Goal: Navigation & Orientation: Find specific page/section

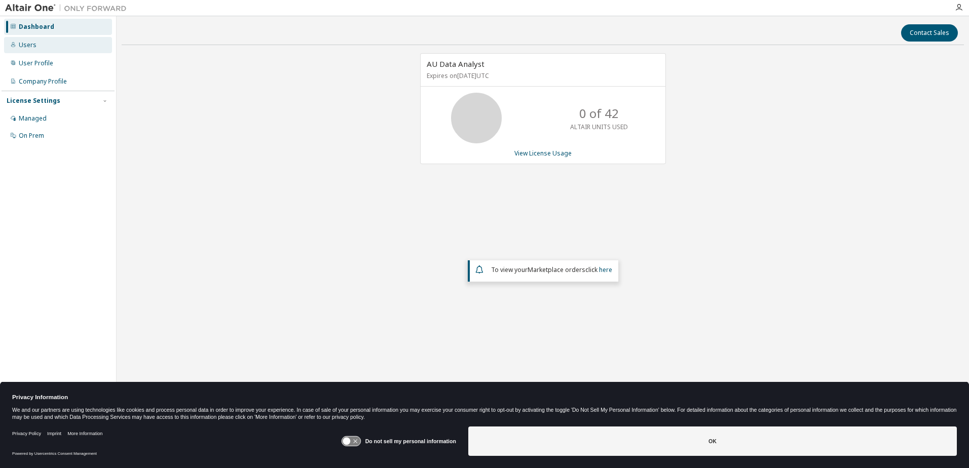
click at [56, 44] on div "Users" at bounding box center [58, 45] width 108 height 16
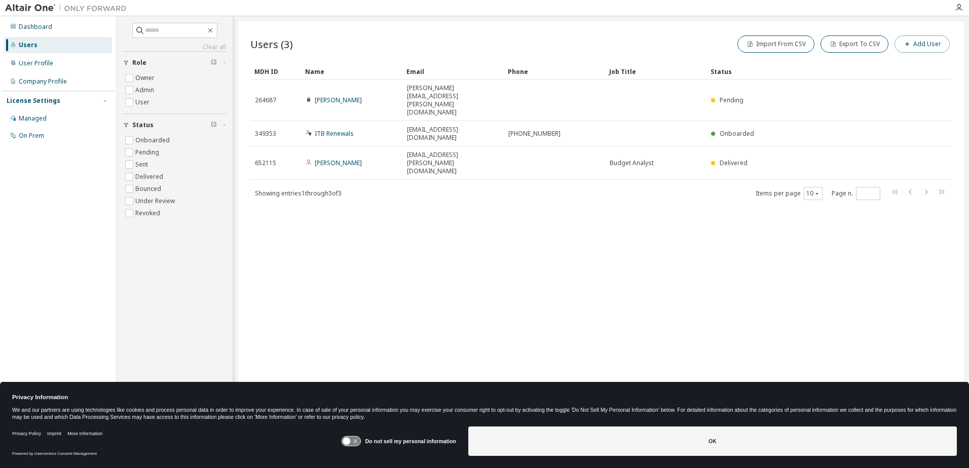
click at [921, 45] on button "Add User" at bounding box center [921, 43] width 55 height 17
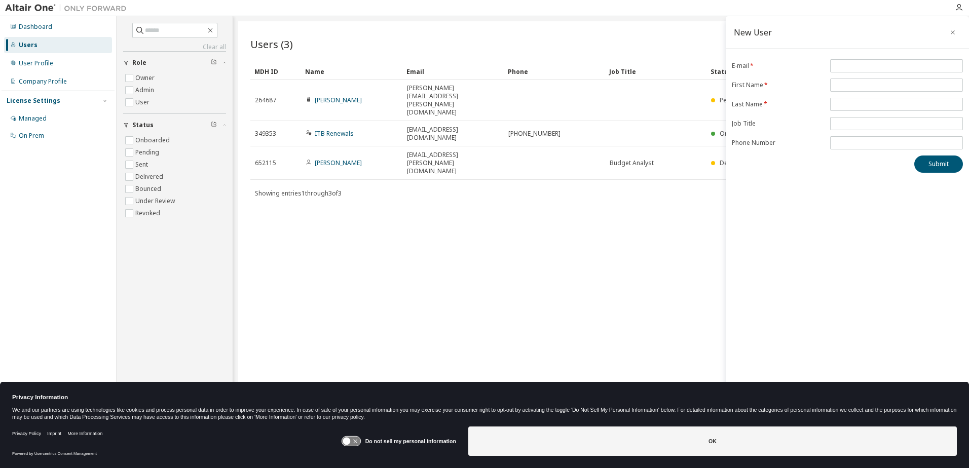
click at [848, 79] on span at bounding box center [896, 85] width 133 height 13
click at [851, 67] on input "email" at bounding box center [896, 66] width 128 height 8
paste input "**********"
type input "**********"
click at [844, 83] on input "text" at bounding box center [896, 85] width 128 height 8
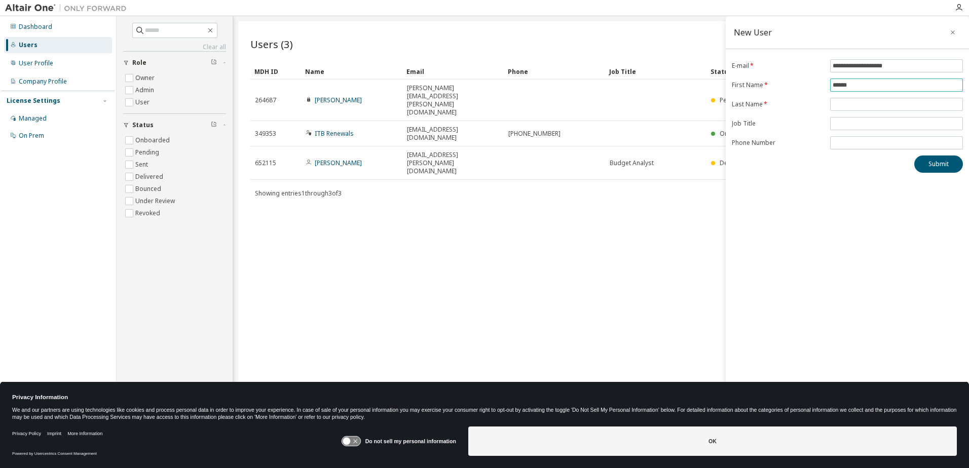
type input "******"
click at [868, 97] on form "**********" at bounding box center [847, 104] width 231 height 90
click at [865, 104] on input "text" at bounding box center [896, 104] width 128 height 8
type input "*******"
click at [858, 144] on input "tel" at bounding box center [896, 143] width 128 height 8
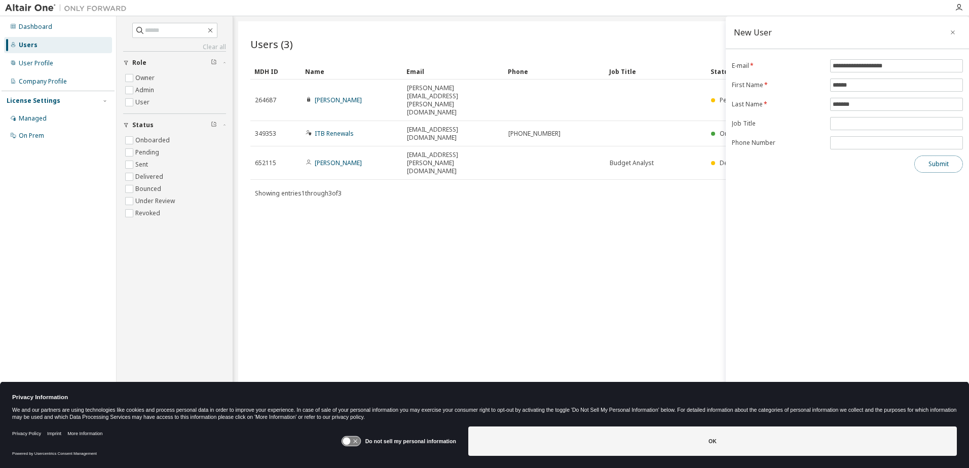
click at [921, 160] on button "Submit" at bounding box center [938, 164] width 49 height 17
drag, startPoint x: 907, startPoint y: 62, endPoint x: 827, endPoint y: 63, distance: 79.5
click at [829, 63] on form "**********" at bounding box center [847, 104] width 231 height 90
drag, startPoint x: 912, startPoint y: 65, endPoint x: 783, endPoint y: 61, distance: 129.8
click at [784, 60] on form "**********" at bounding box center [847, 104] width 231 height 90
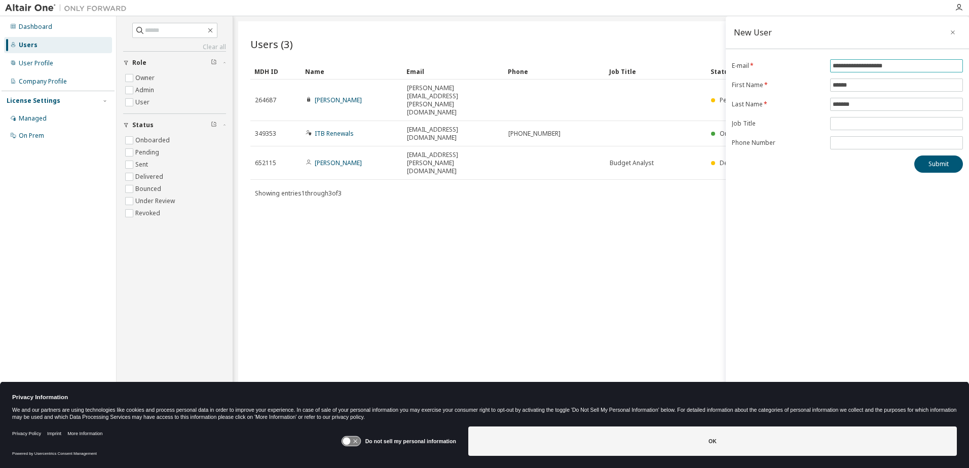
paste input "******"
type input "**********"
click at [936, 158] on button "Submit" at bounding box center [938, 164] width 49 height 17
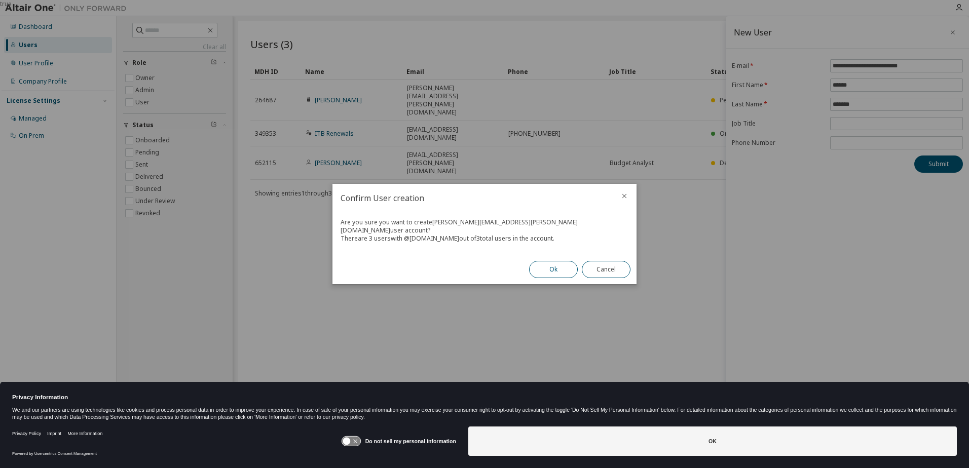
click at [545, 264] on button "Ok" at bounding box center [553, 269] width 49 height 17
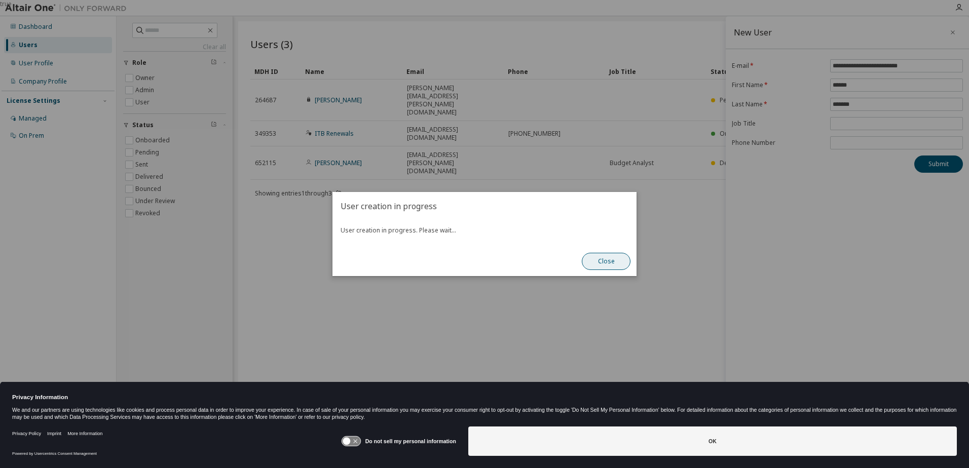
click at [598, 263] on button "Close" at bounding box center [606, 261] width 49 height 17
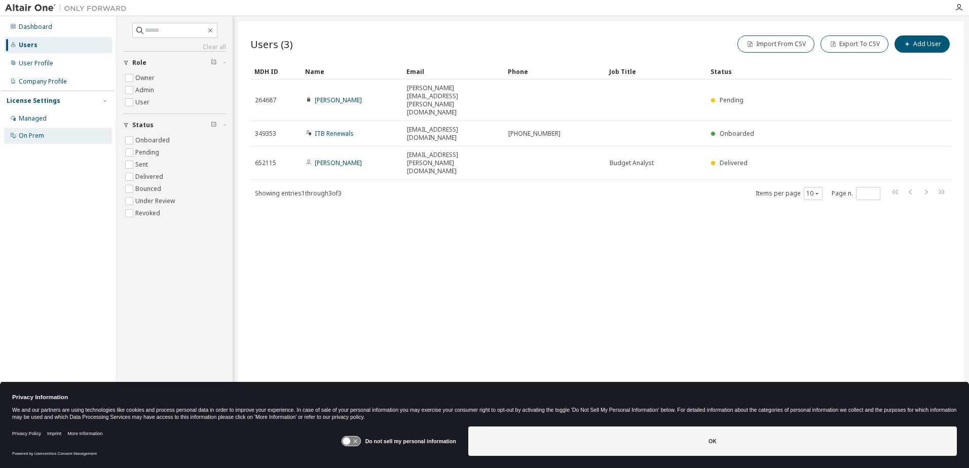
click at [46, 129] on div "On Prem" at bounding box center [58, 136] width 108 height 16
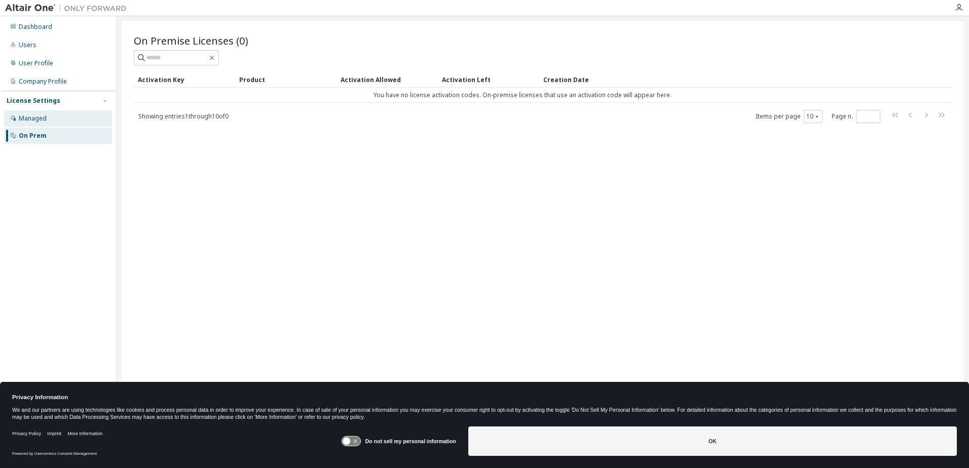
click at [49, 119] on div "Managed" at bounding box center [58, 118] width 108 height 16
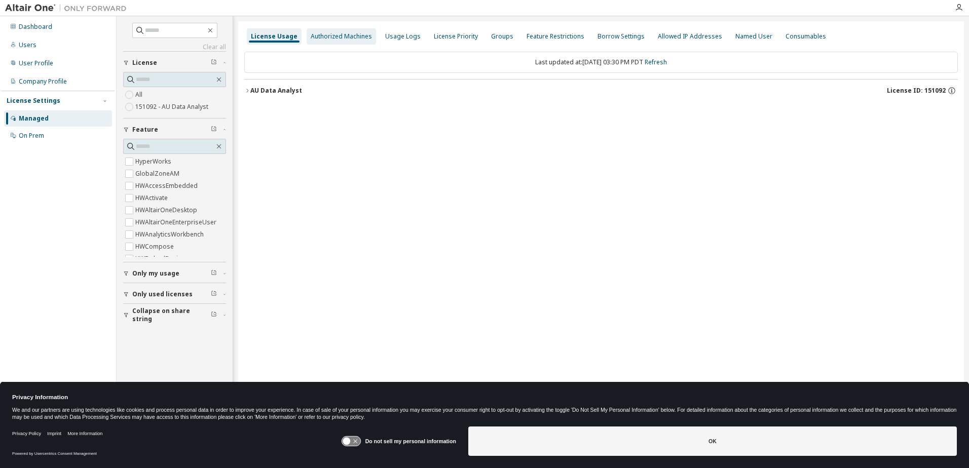
click at [346, 43] on div "Authorized Machines" at bounding box center [341, 36] width 69 height 16
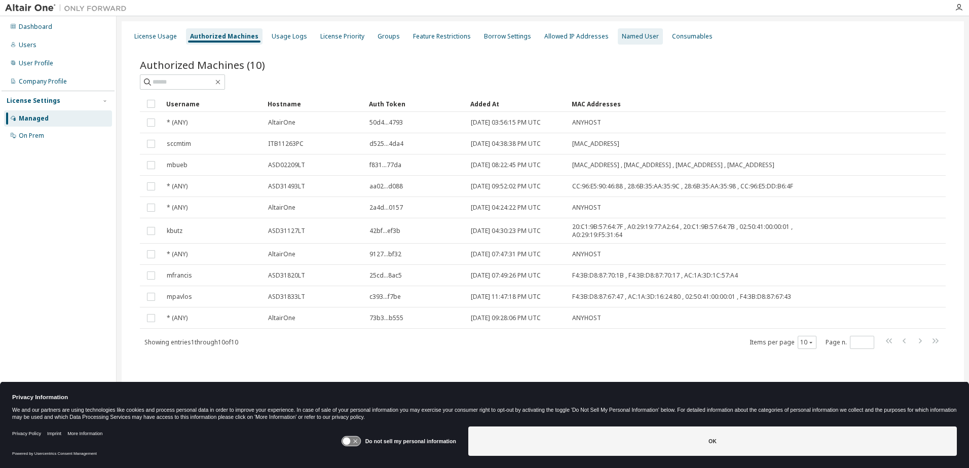
click at [633, 39] on div "Named User" at bounding box center [640, 36] width 37 height 8
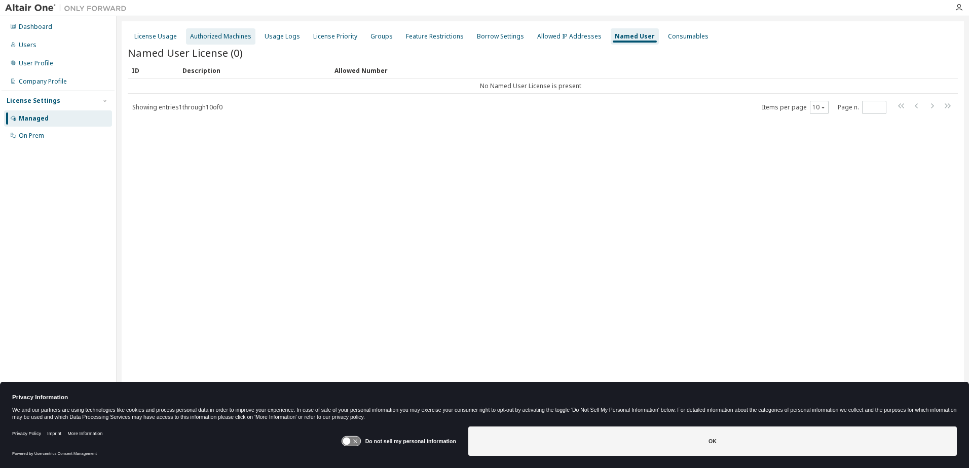
click at [236, 36] on div "Authorized Machines" at bounding box center [220, 36] width 61 height 8
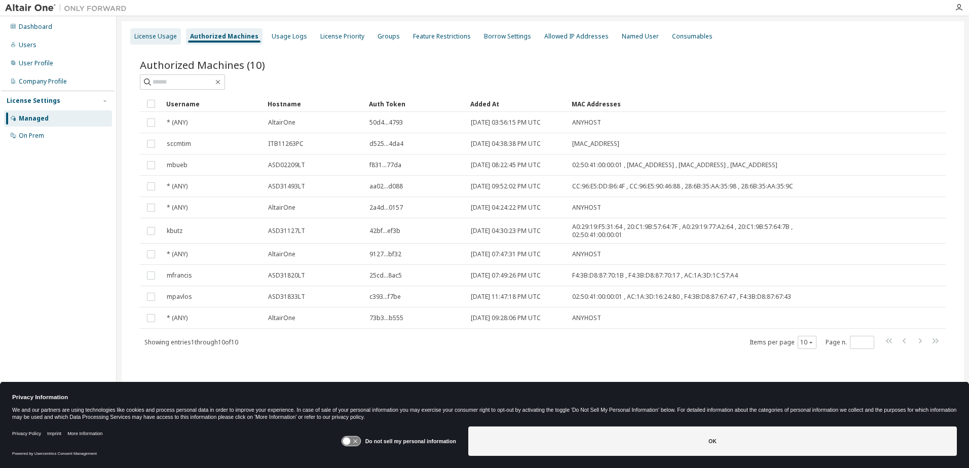
click at [174, 34] on div "License Usage" at bounding box center [155, 36] width 43 height 8
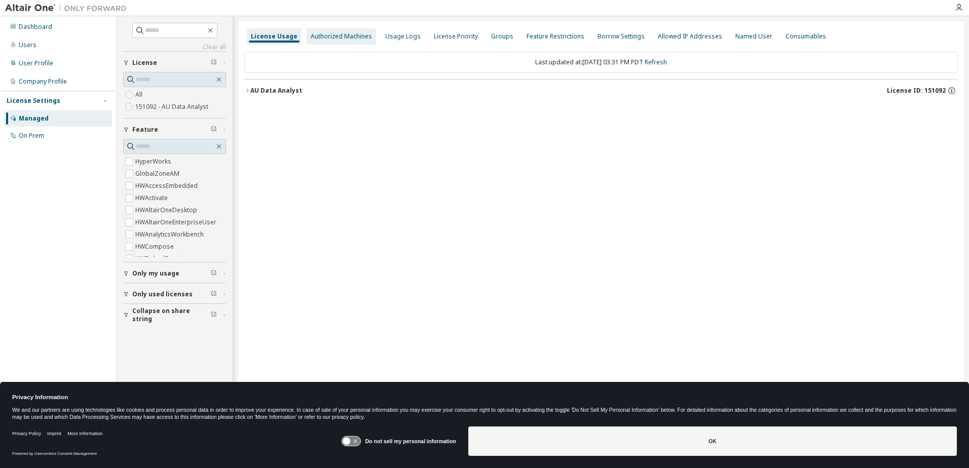
click at [318, 31] on div "Authorized Machines" at bounding box center [341, 36] width 69 height 16
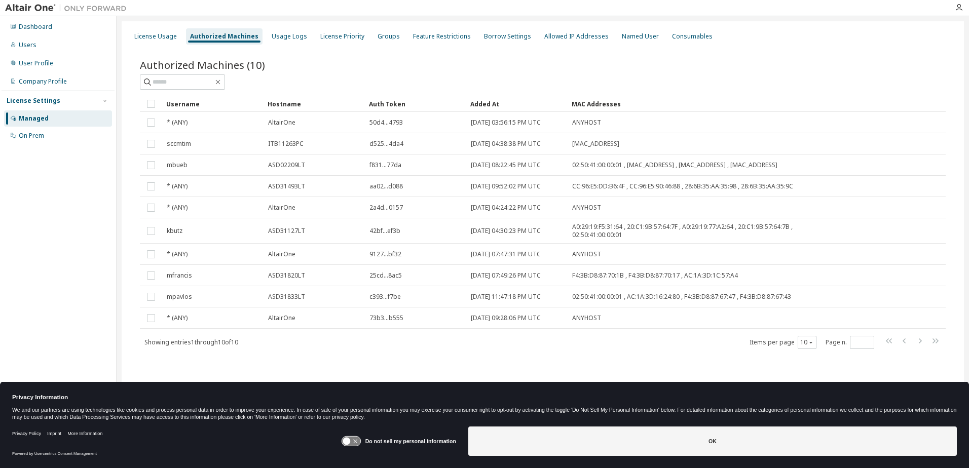
click at [631, 339] on div "Showing entries 1 through 10 of 10 Items per page 10 Page n. *" at bounding box center [543, 342] width 806 height 15
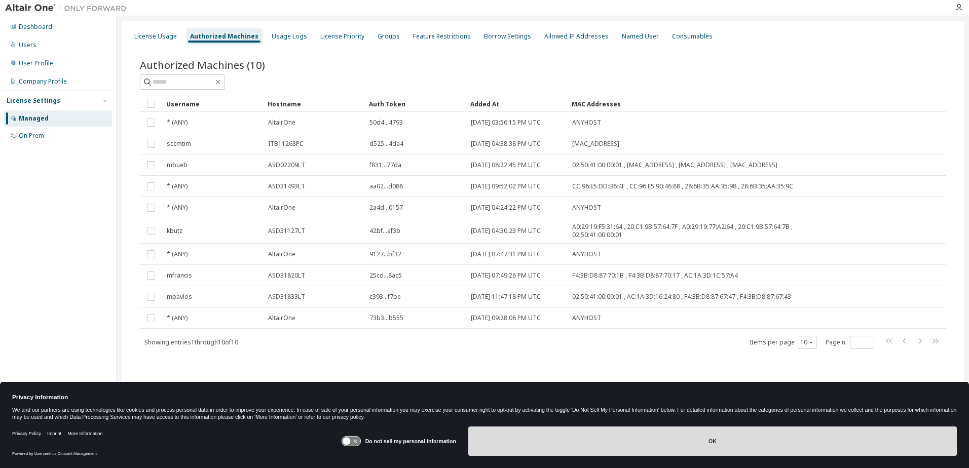
click at [662, 452] on button "OK" at bounding box center [712, 441] width 488 height 29
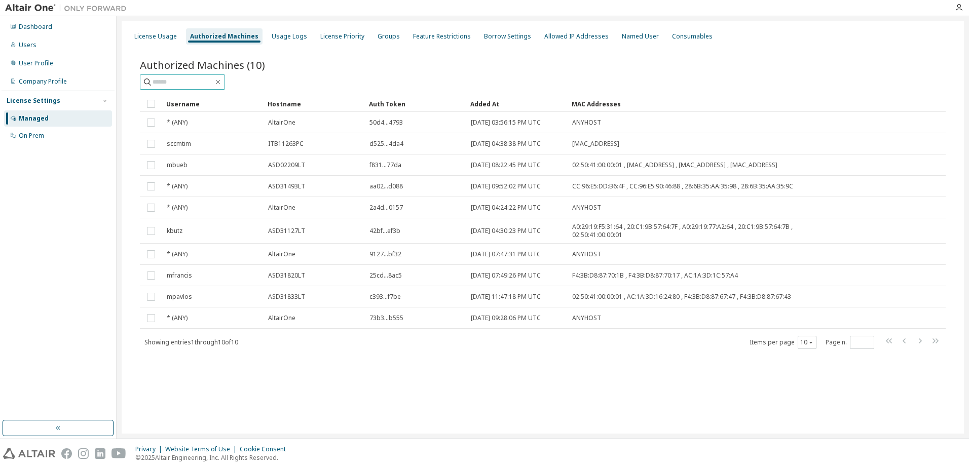
click at [203, 81] on input "text" at bounding box center [182, 82] width 61 height 10
paste input "**********"
type input "**********"
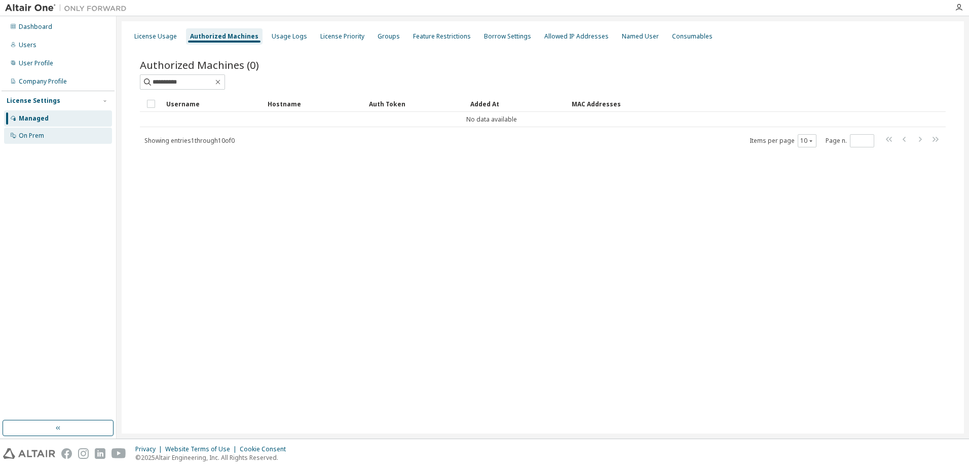
click at [38, 133] on div "On Prem" at bounding box center [31, 136] width 25 height 8
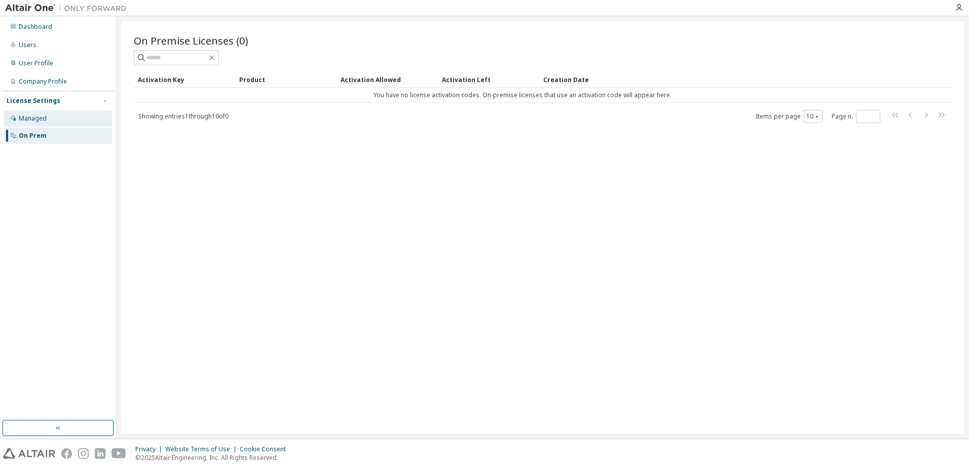
click at [22, 116] on div "Managed" at bounding box center [33, 118] width 28 height 8
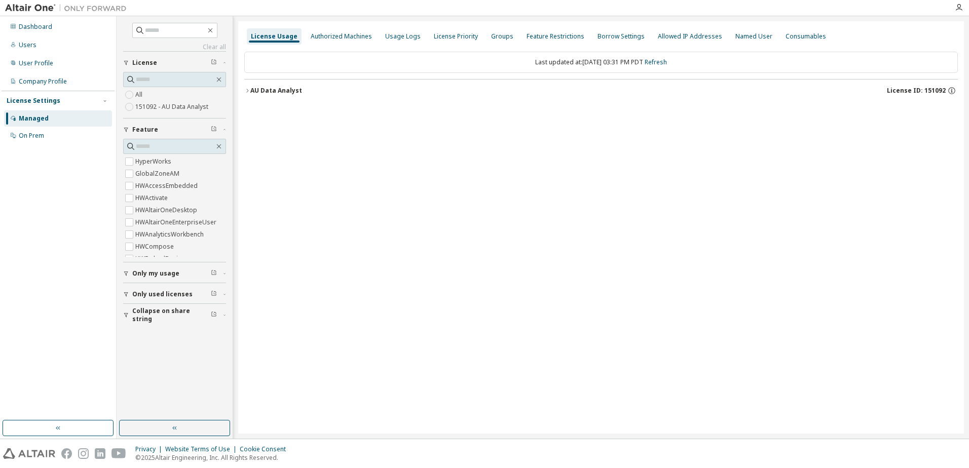
click at [136, 302] on button "Only used licenses" at bounding box center [174, 294] width 103 height 22
click at [141, 297] on span "Only used licenses" at bounding box center [162, 294] width 60 height 8
click at [146, 276] on span "Only my usage" at bounding box center [155, 274] width 47 height 8
click at [149, 274] on span "Only my usage" at bounding box center [155, 274] width 47 height 8
click at [367, 219] on div "License Usage Authorized Machines Usage Logs License Priority Groups Feature Re…" at bounding box center [600, 227] width 725 height 412
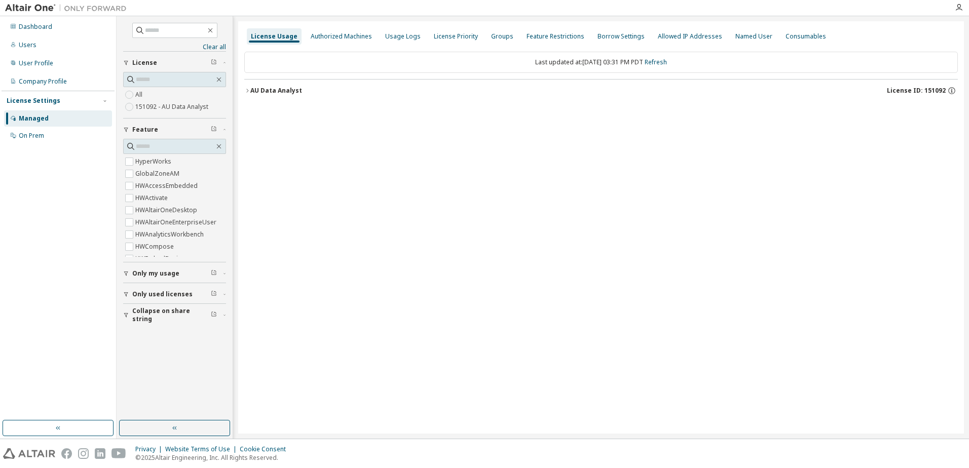
click at [251, 88] on div "AU Data Analyst" at bounding box center [276, 91] width 52 height 8
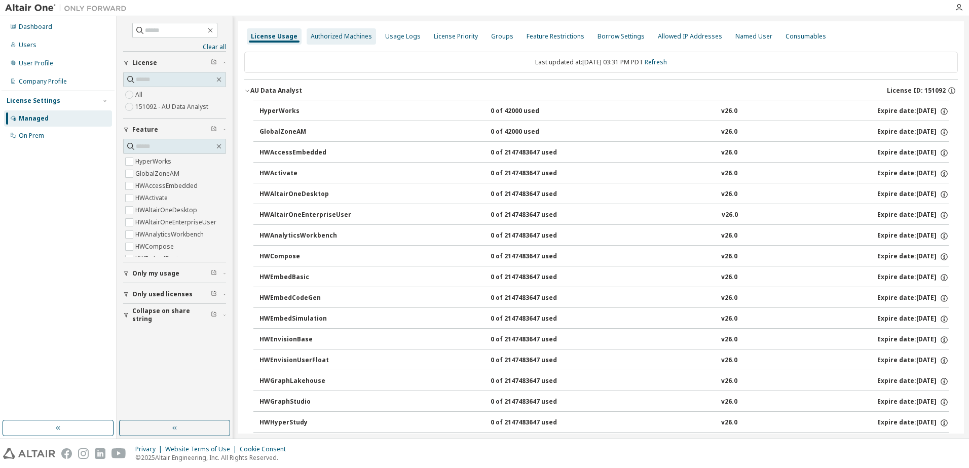
click at [336, 29] on div "Authorized Machines" at bounding box center [341, 36] width 69 height 16
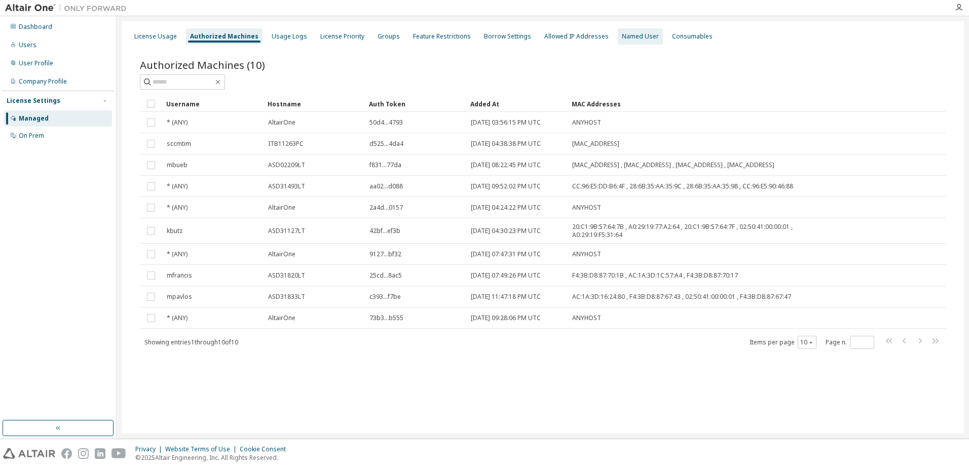
click at [629, 40] on div "Named User" at bounding box center [640, 36] width 37 height 8
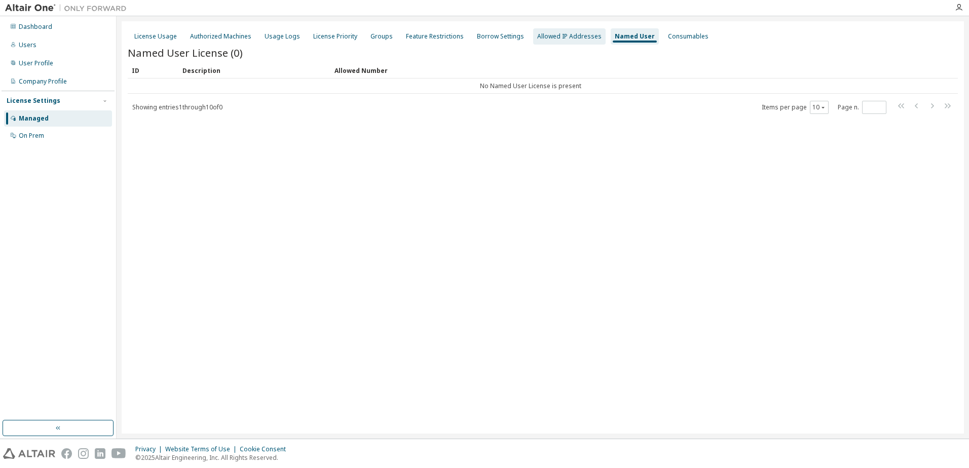
click at [554, 29] on div "Allowed IP Addresses" at bounding box center [569, 36] width 72 height 16
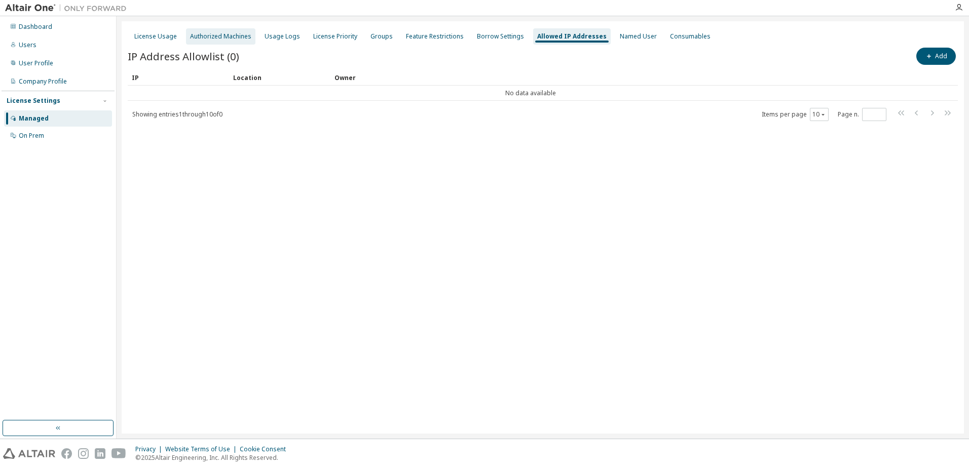
click at [231, 36] on div "Authorized Machines" at bounding box center [220, 36] width 61 height 8
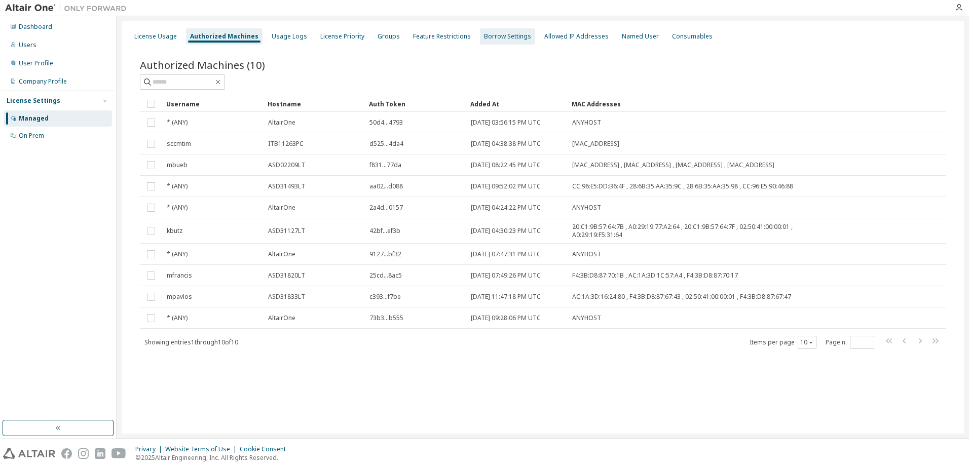
click at [499, 40] on div "Borrow Settings" at bounding box center [507, 36] width 47 height 8
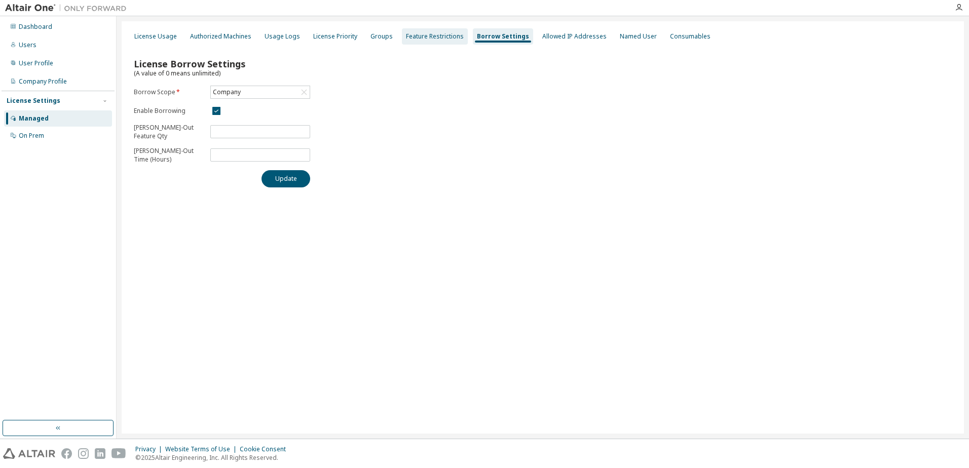
click at [436, 39] on div "Feature Restrictions" at bounding box center [435, 36] width 58 height 8
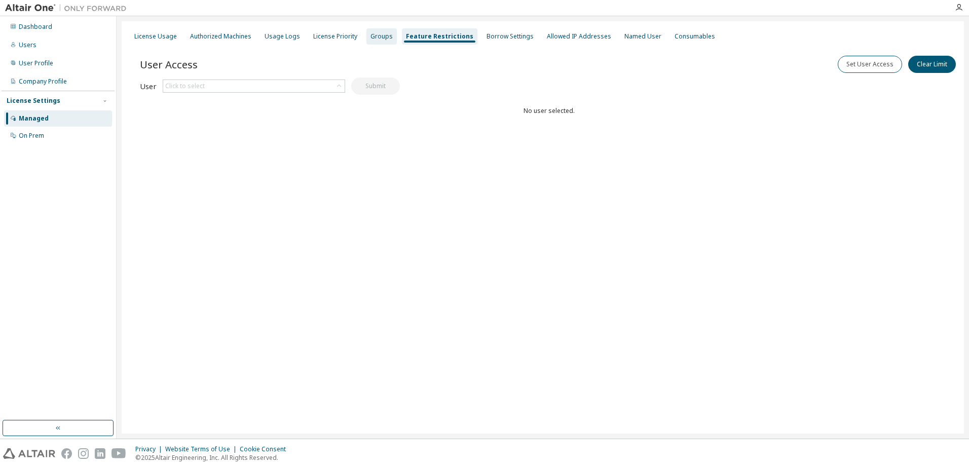
click at [380, 38] on div "Groups" at bounding box center [381, 36] width 22 height 8
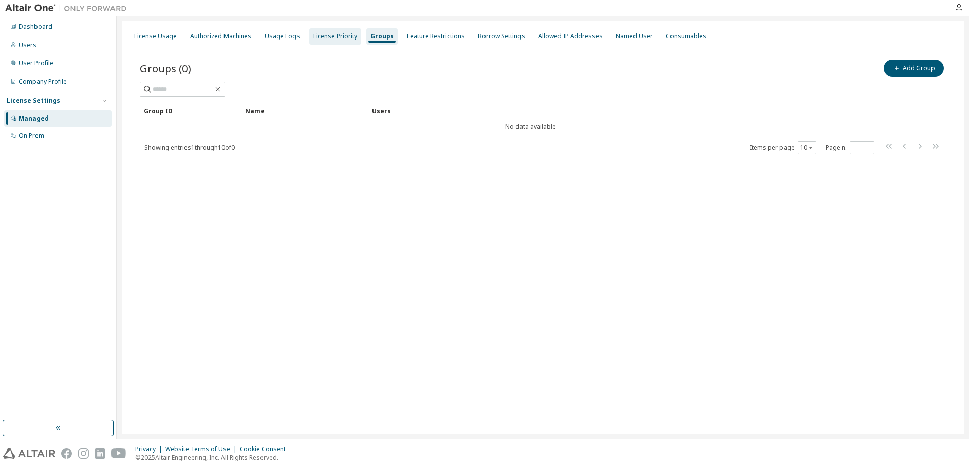
click at [341, 39] on div "License Priority" at bounding box center [335, 36] width 44 height 8
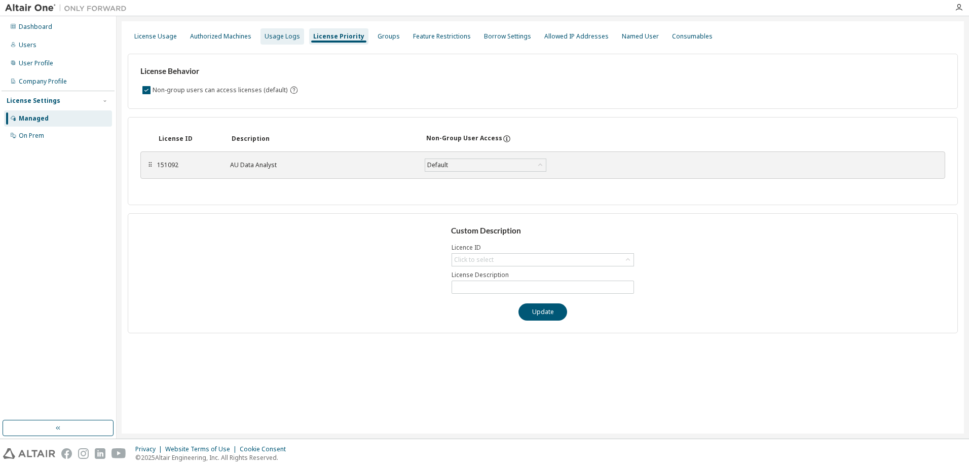
click at [284, 39] on div "Usage Logs" at bounding box center [281, 36] width 35 height 8
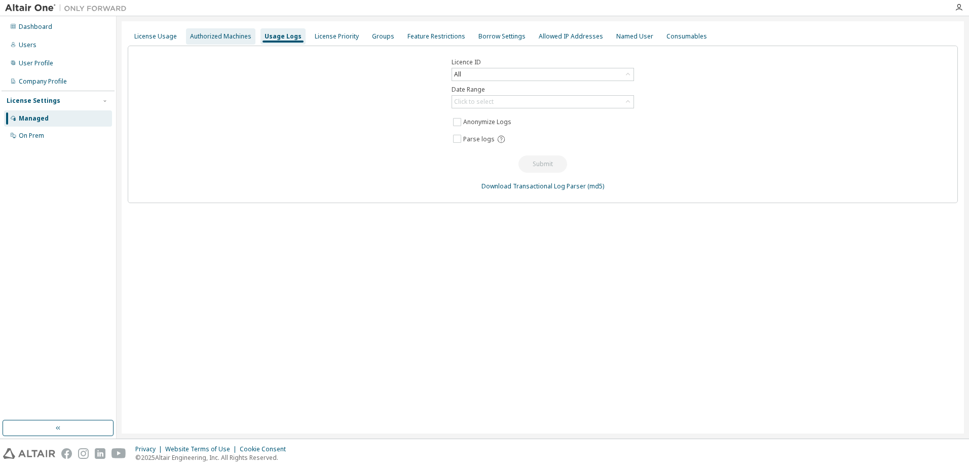
click at [235, 40] on div "Authorized Machines" at bounding box center [220, 36] width 61 height 8
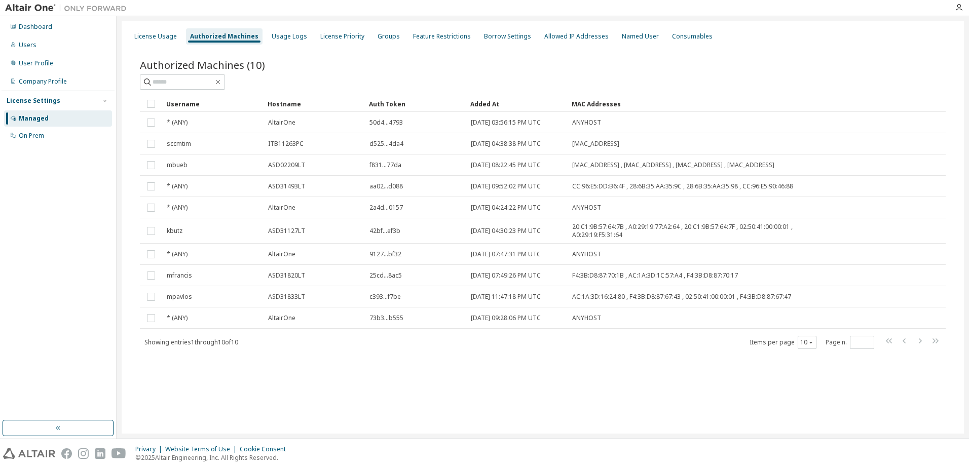
click at [151, 26] on div "License Usage Authorized Machines Usage Logs License Priority Groups Feature Re…" at bounding box center [543, 227] width 842 height 412
click at [159, 33] on div "License Usage" at bounding box center [155, 36] width 43 height 8
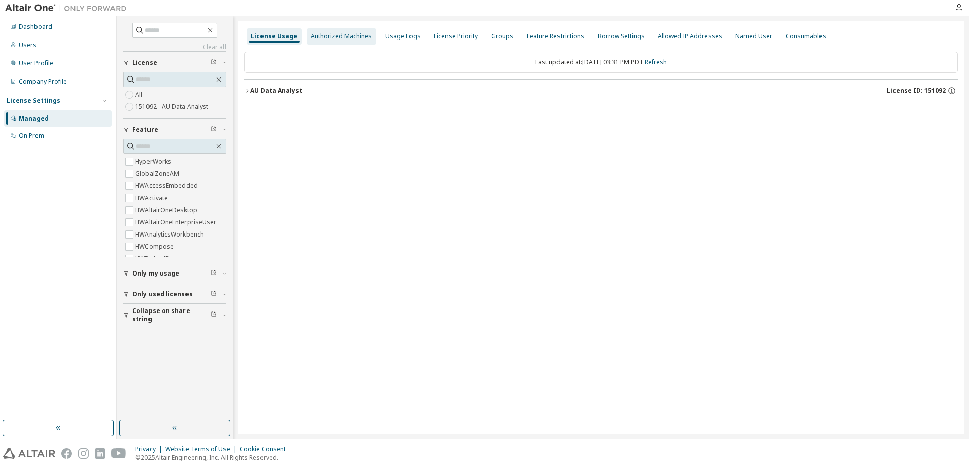
click at [322, 33] on div "Authorized Machines" at bounding box center [341, 36] width 61 height 8
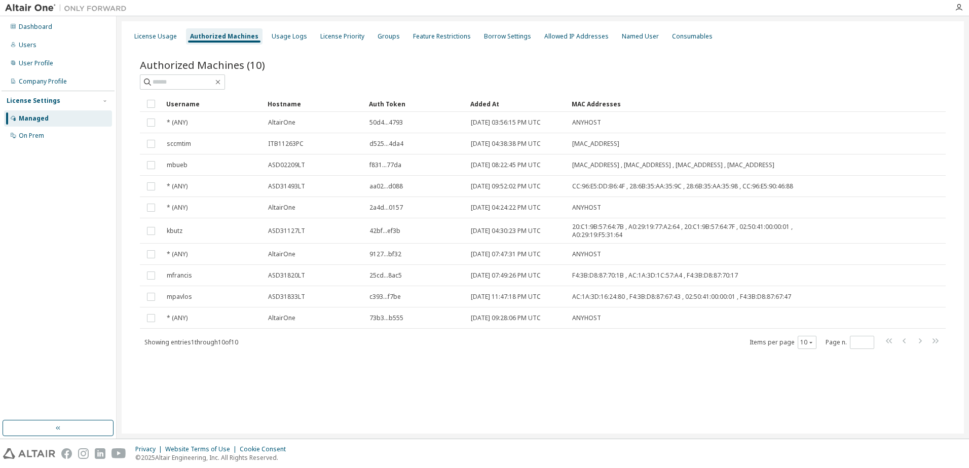
click at [772, 45] on div "License Usage Authorized Machines Usage Logs License Priority Groups Feature Re…" at bounding box center [543, 36] width 830 height 18
click at [816, 33] on div "License Usage Authorized Machines Usage Logs License Priority Groups Feature Re…" at bounding box center [543, 36] width 830 height 18
click at [41, 25] on div "Dashboard" at bounding box center [35, 27] width 33 height 8
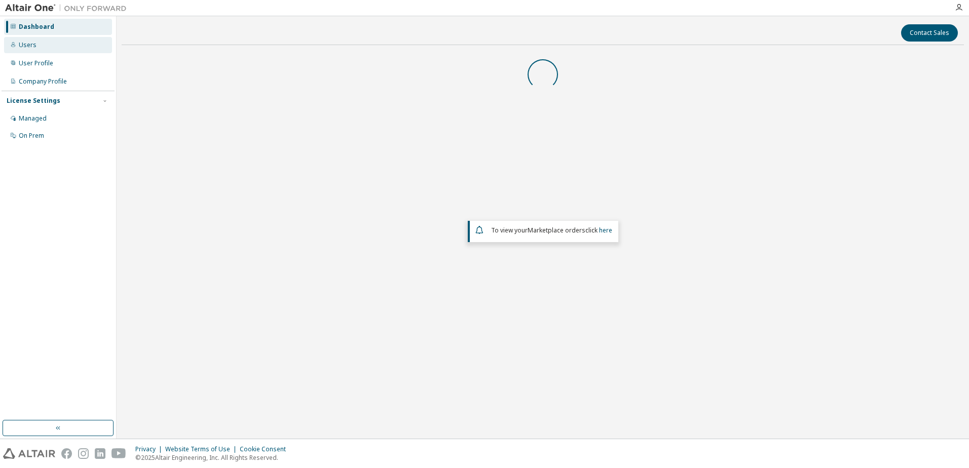
click at [33, 44] on div "Users" at bounding box center [28, 45] width 18 height 8
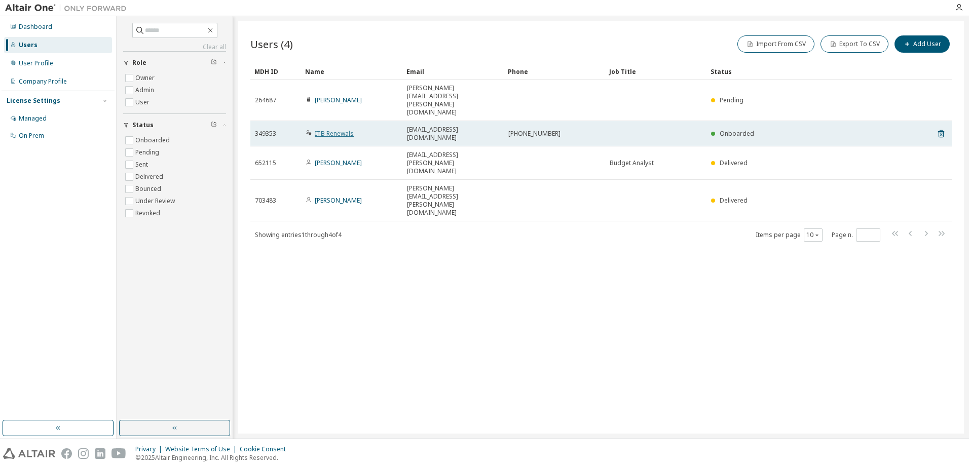
click at [336, 129] on link "ITB Renewals" at bounding box center [334, 133] width 39 height 9
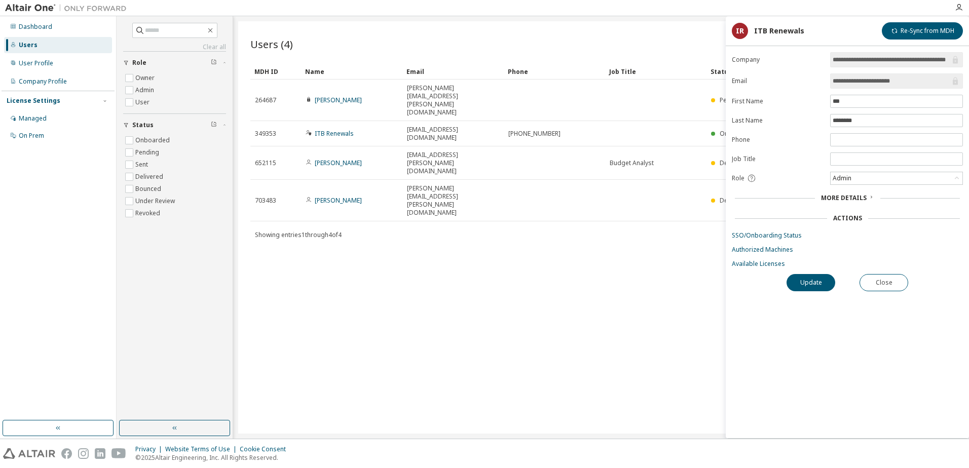
click at [843, 197] on span "More Details" at bounding box center [844, 198] width 46 height 9
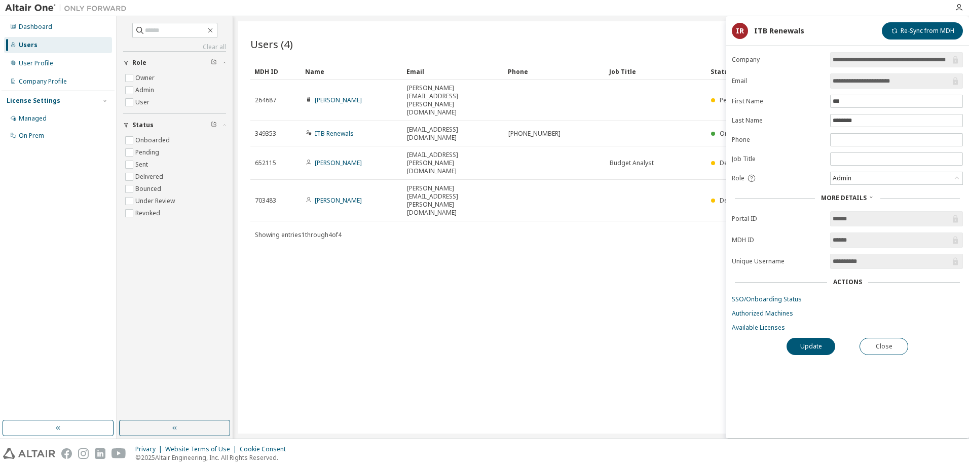
click at [843, 197] on span "More Details" at bounding box center [844, 198] width 46 height 9
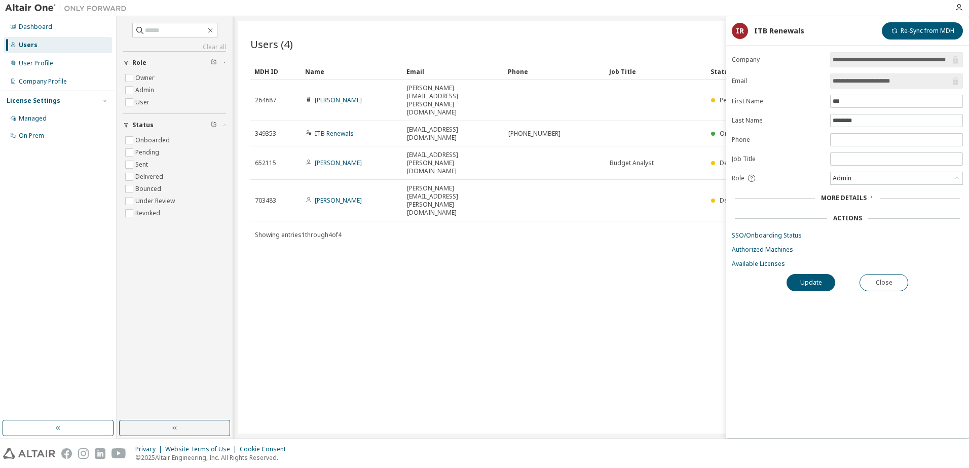
click at [664, 30] on div "Users (4) Import From CSV Export To CSV Add User Clear Load Save Save As Field …" at bounding box center [600, 227] width 725 height 412
click at [875, 278] on button "Close" at bounding box center [883, 282] width 49 height 17
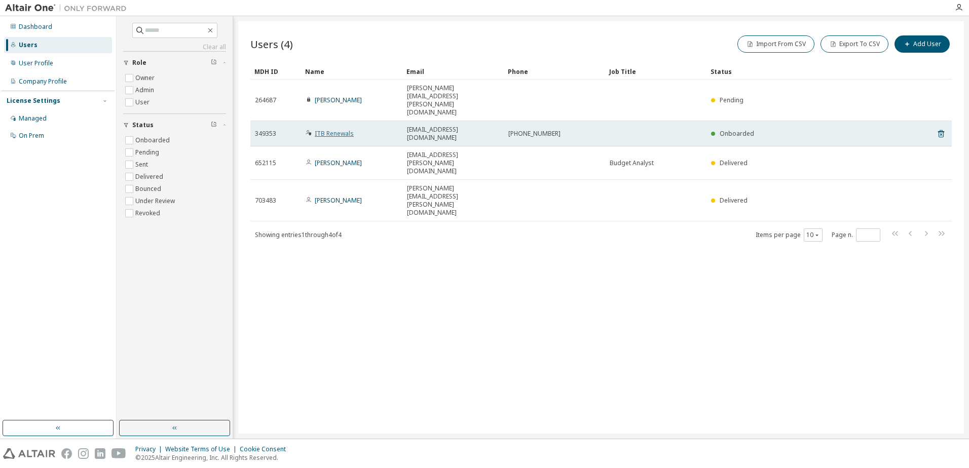
click at [333, 129] on link "ITB Renewals" at bounding box center [334, 133] width 39 height 9
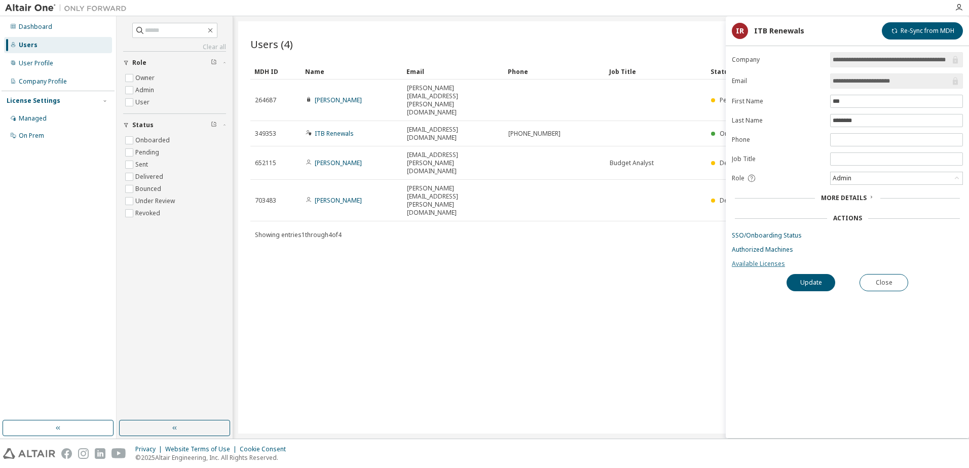
click at [757, 260] on link "Available Licenses" at bounding box center [847, 264] width 231 height 8
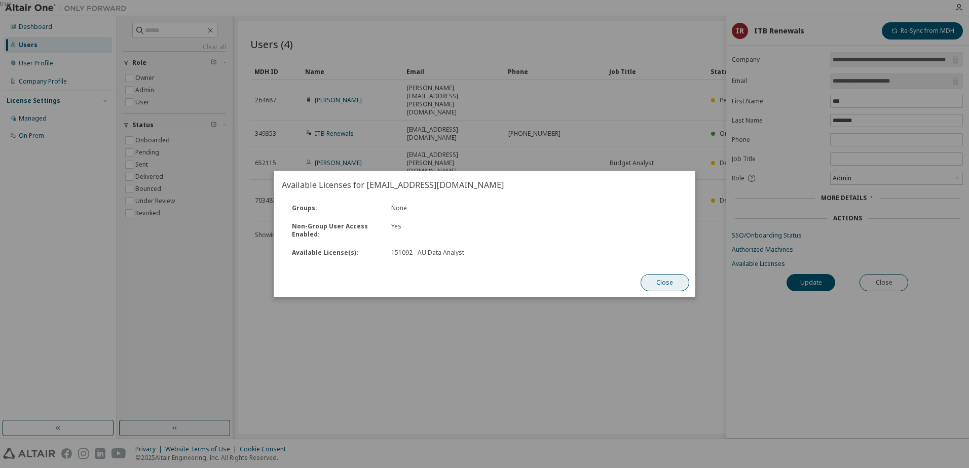
click at [657, 281] on button "Close" at bounding box center [664, 282] width 49 height 17
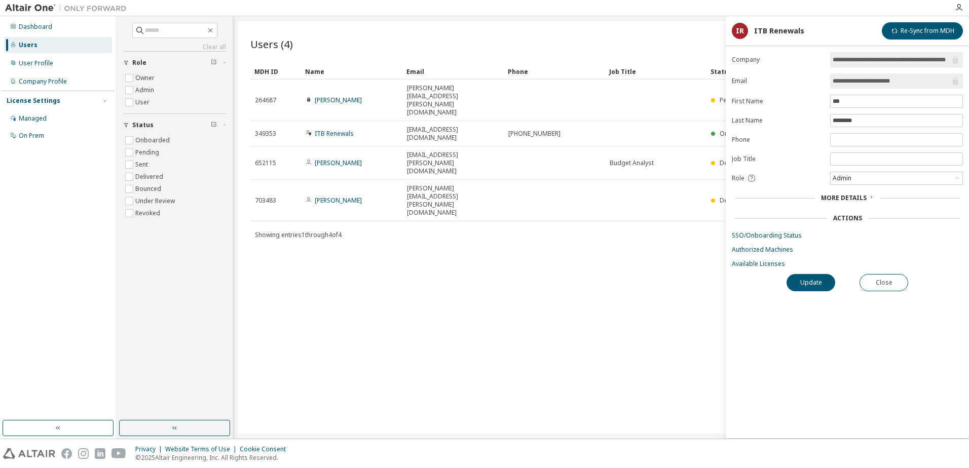
click at [660, 29] on div "Users (4) Import From CSV Export To CSV Add User Clear Load Save Save As Field …" at bounding box center [600, 227] width 725 height 412
click at [875, 284] on button "Close" at bounding box center [883, 282] width 49 height 17
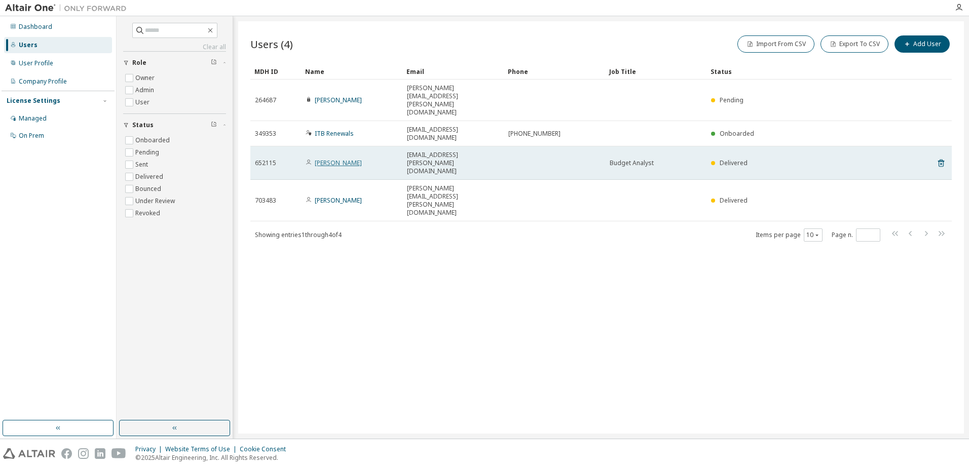
click at [329, 159] on link "[PERSON_NAME]" at bounding box center [338, 163] width 47 height 9
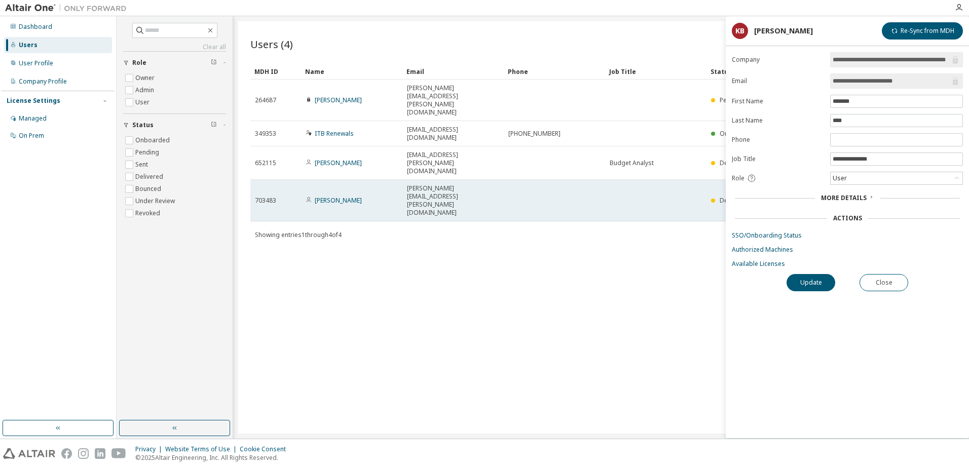
click at [332, 180] on td "[PERSON_NAME]" at bounding box center [351, 201] width 101 height 42
click at [331, 196] on link "[PERSON_NAME]" at bounding box center [338, 200] width 47 height 9
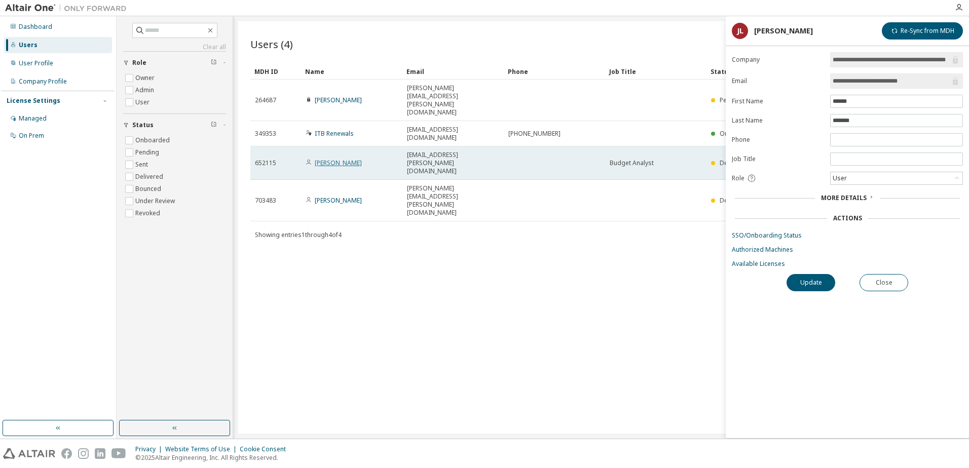
click at [335, 159] on link "[PERSON_NAME]" at bounding box center [338, 163] width 47 height 9
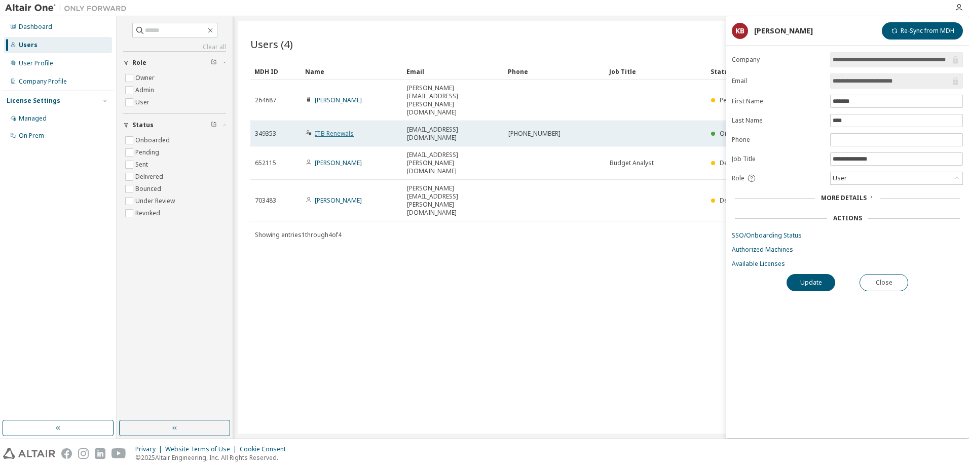
click at [335, 129] on link "ITB Renewals" at bounding box center [334, 133] width 39 height 9
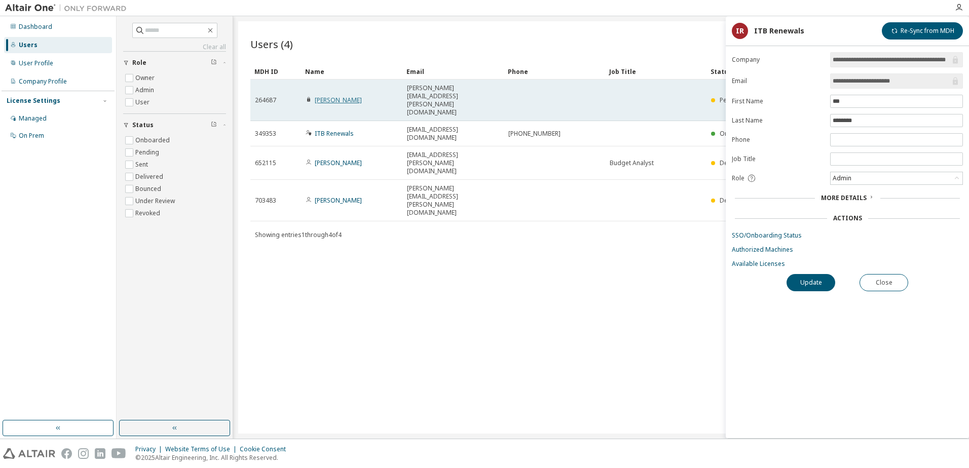
click at [339, 96] on link "[PERSON_NAME]" at bounding box center [338, 100] width 47 height 9
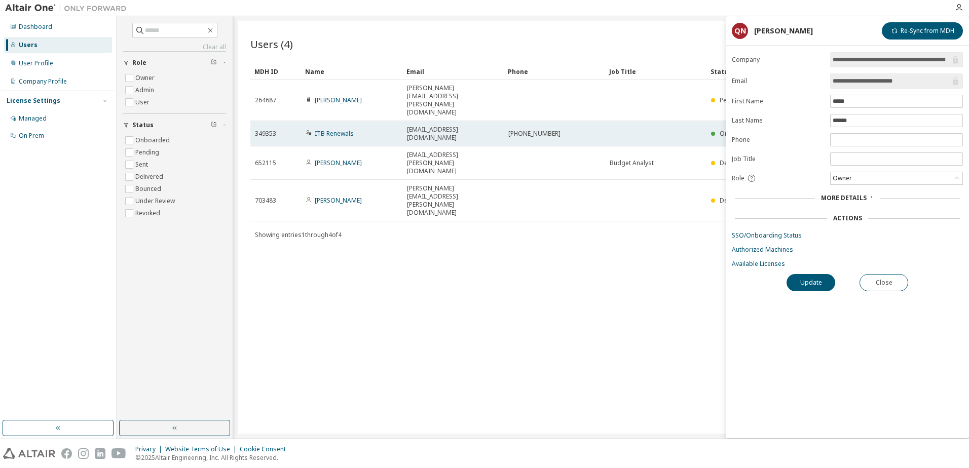
click at [336, 121] on td "ITB Renewals" at bounding box center [351, 133] width 101 height 25
click at [334, 129] on link "ITB Renewals" at bounding box center [334, 133] width 39 height 9
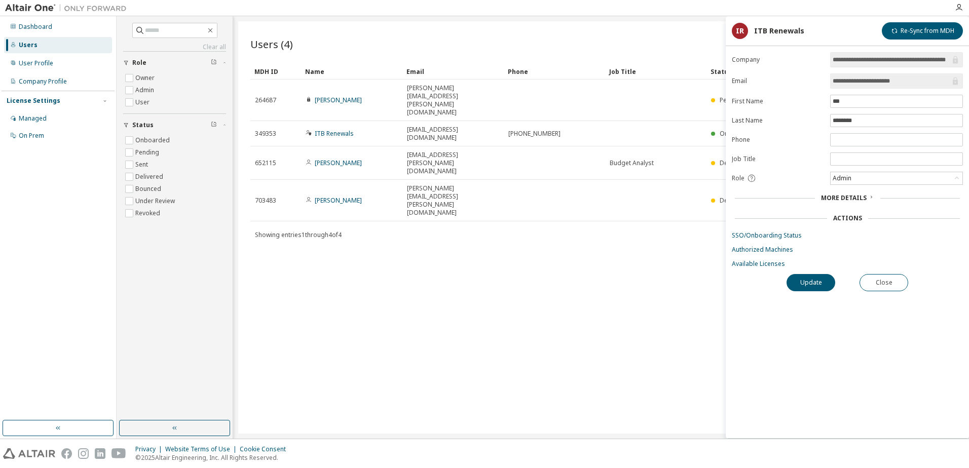
click at [405, 235] on div "Users (4) Import From CSV Export To CSV Add User Clear Load Save Save As Field …" at bounding box center [600, 227] width 725 height 412
click at [767, 253] on link "Authorized Machines" at bounding box center [847, 250] width 231 height 8
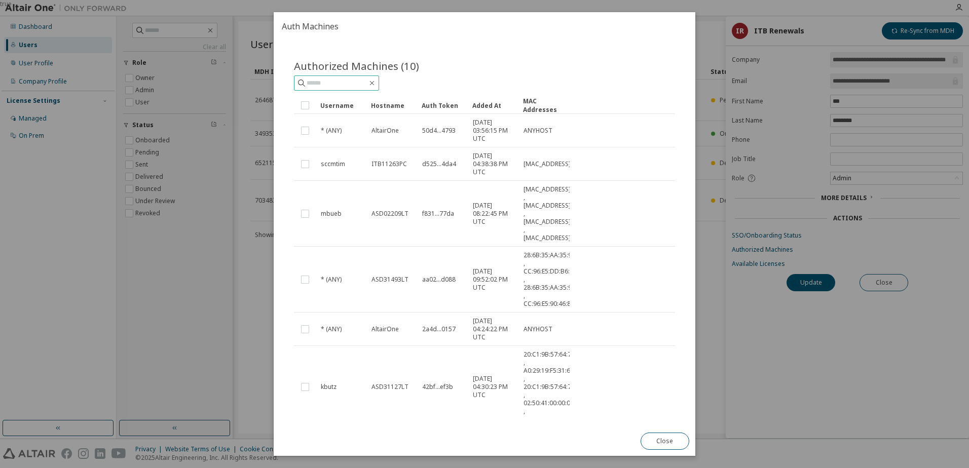
click at [354, 85] on input "text" at bounding box center [337, 83] width 61 height 10
paste input "**********"
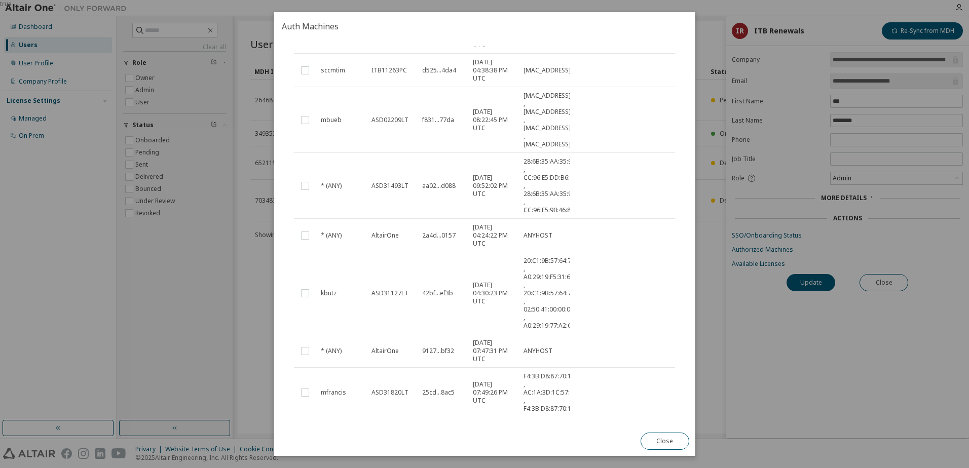
scroll to position [243, 0]
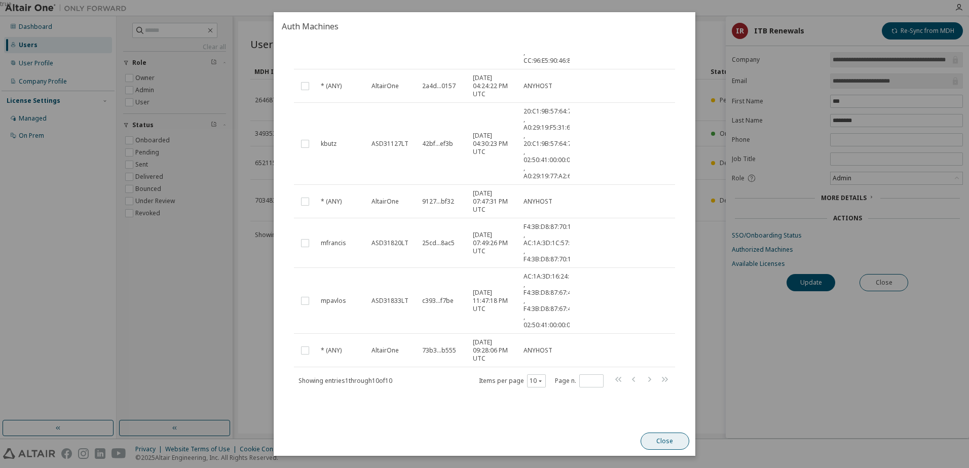
type input "**********"
click at [667, 435] on button "Close" at bounding box center [664, 441] width 49 height 17
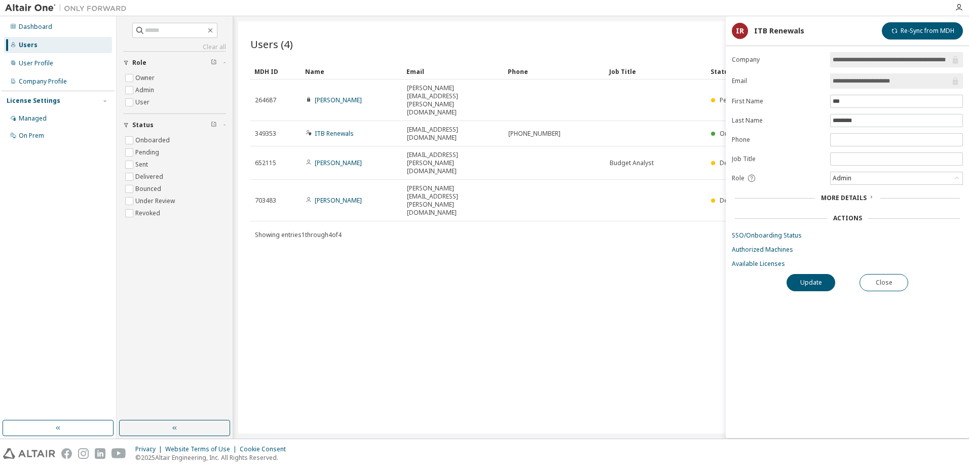
click at [530, 256] on div "Users (4) Import From CSV Export To CSV Add User Clear Load Save Save As Field …" at bounding box center [600, 227] width 725 height 412
click at [41, 121] on div "Managed" at bounding box center [33, 118] width 28 height 8
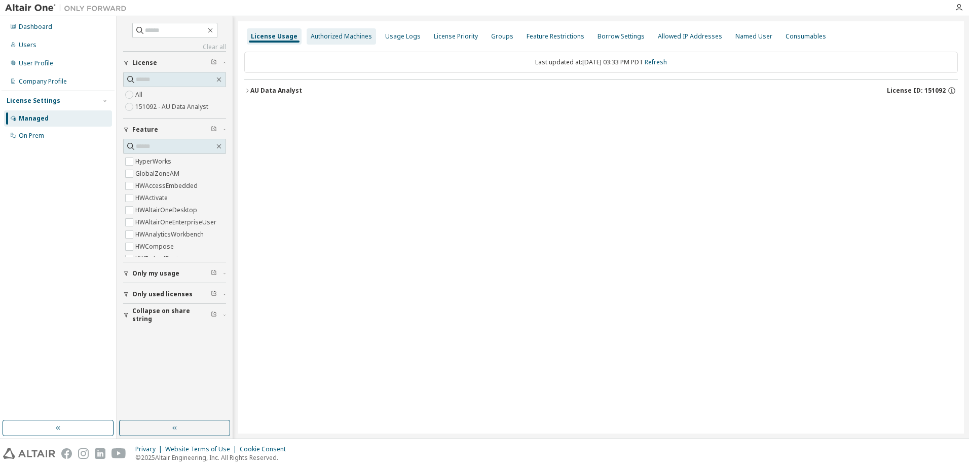
click at [340, 37] on div "Authorized Machines" at bounding box center [341, 36] width 61 height 8
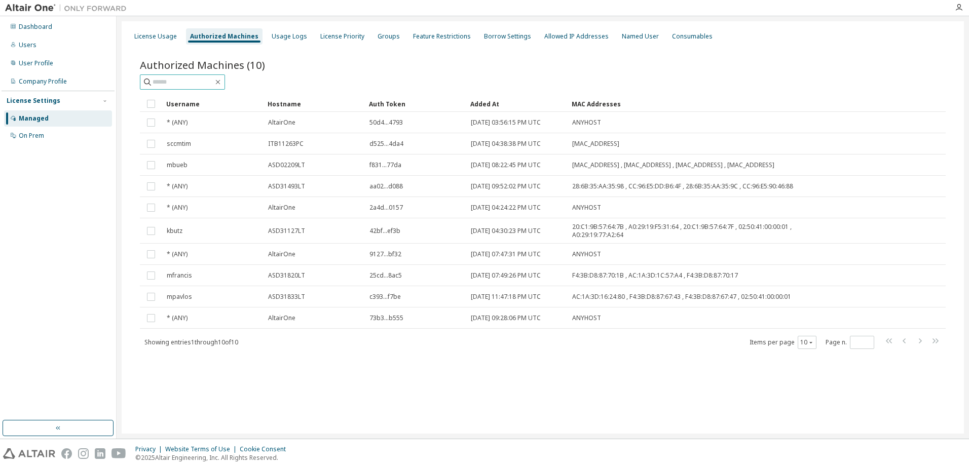
click at [212, 80] on input "text" at bounding box center [182, 82] width 61 height 10
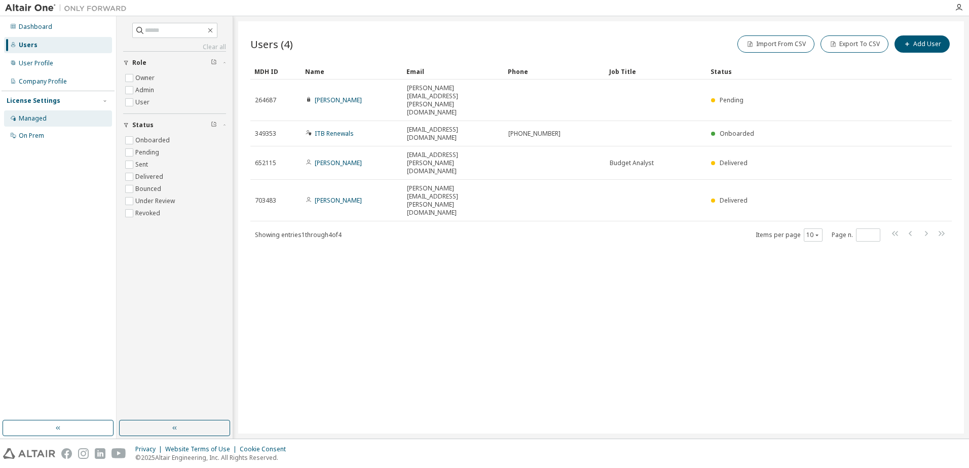
click at [39, 121] on div "Managed" at bounding box center [33, 118] width 28 height 8
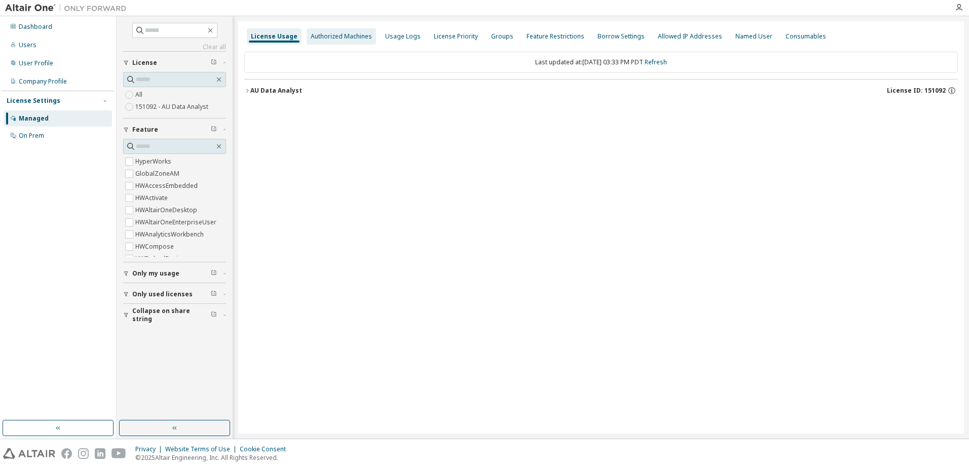
click at [342, 33] on div "Authorized Machines" at bounding box center [341, 36] width 61 height 8
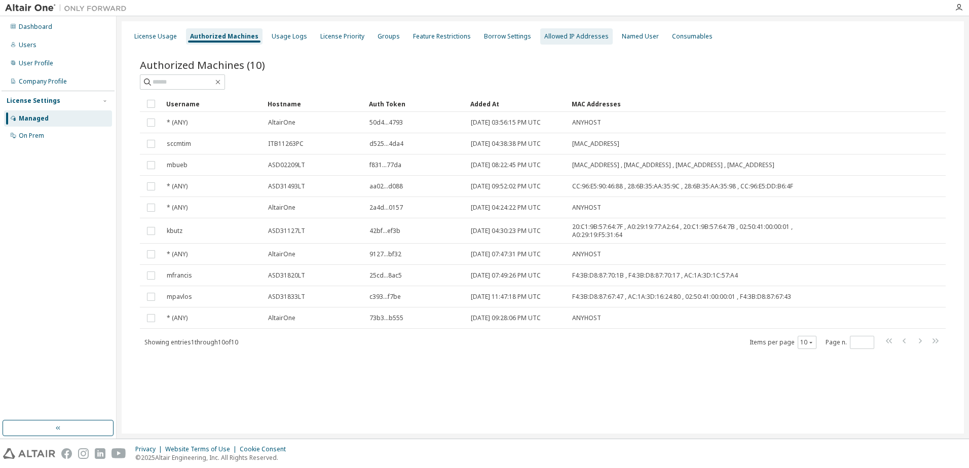
click at [592, 41] on div "Allowed IP Addresses" at bounding box center [576, 36] width 72 height 16
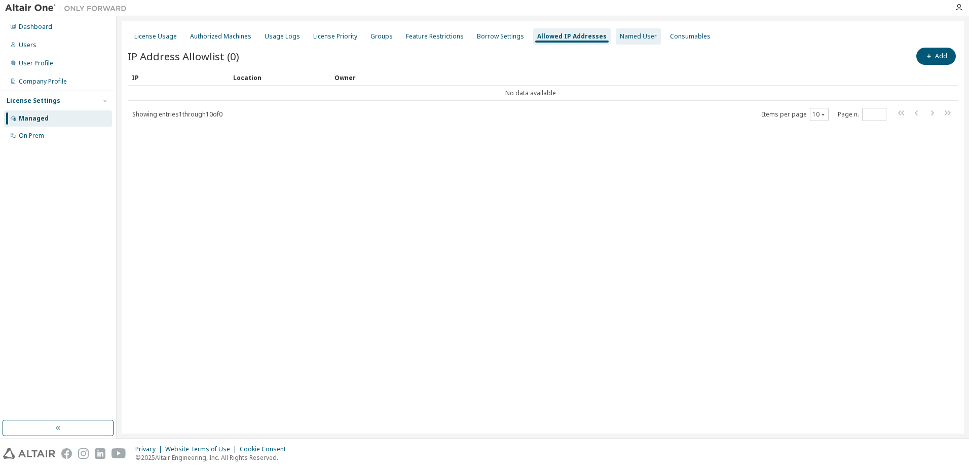
click at [620, 34] on div "Named User" at bounding box center [638, 36] width 37 height 8
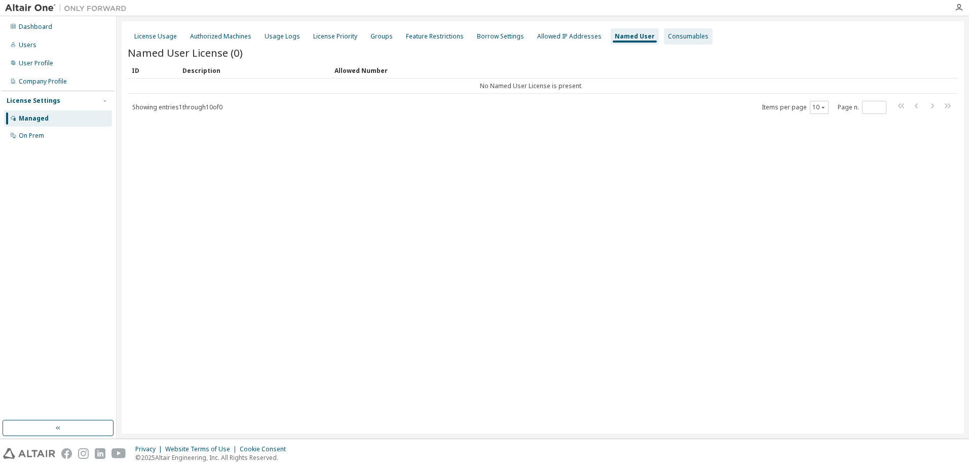
click at [668, 40] on div "Consumables" at bounding box center [688, 36] width 41 height 8
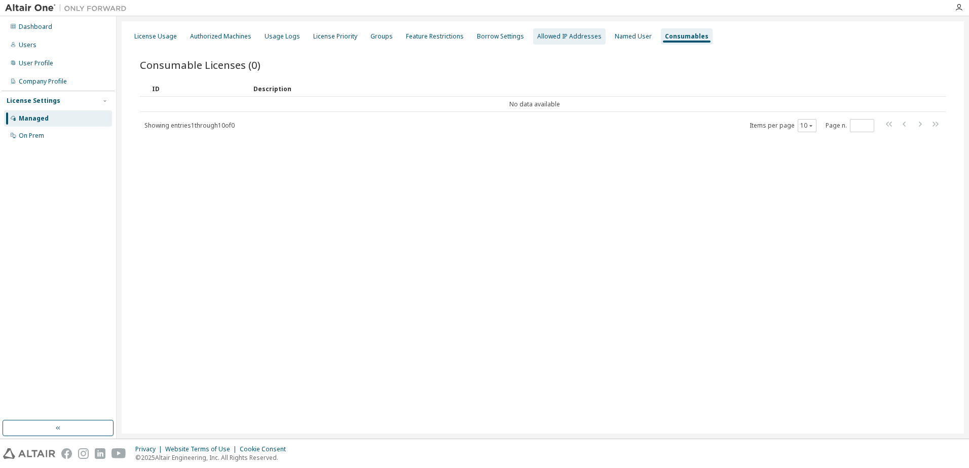
click at [570, 37] on div "Allowed IP Addresses" at bounding box center [569, 36] width 64 height 8
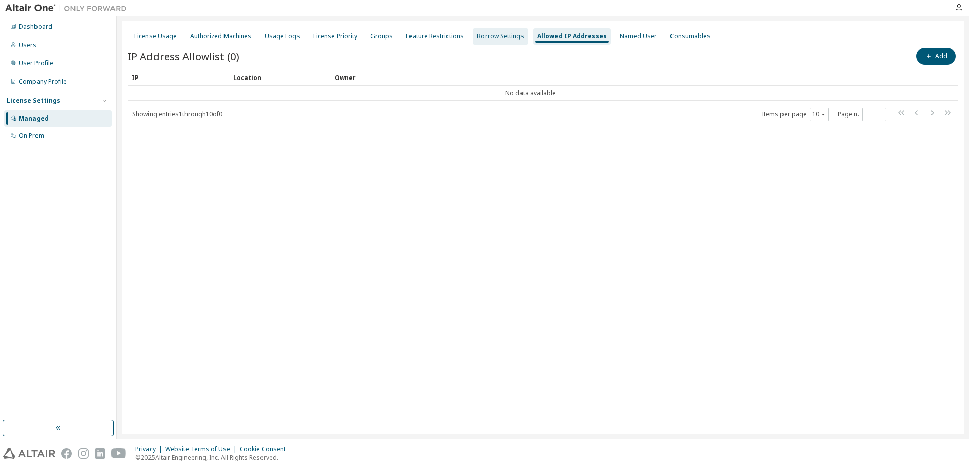
click at [501, 33] on div "Borrow Settings" at bounding box center [500, 36] width 47 height 8
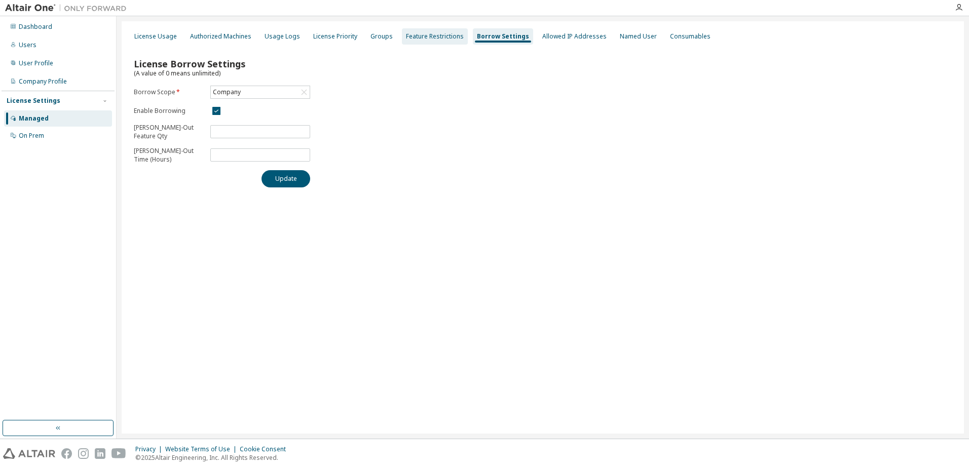
click at [434, 35] on div "Feature Restrictions" at bounding box center [435, 36] width 58 height 8
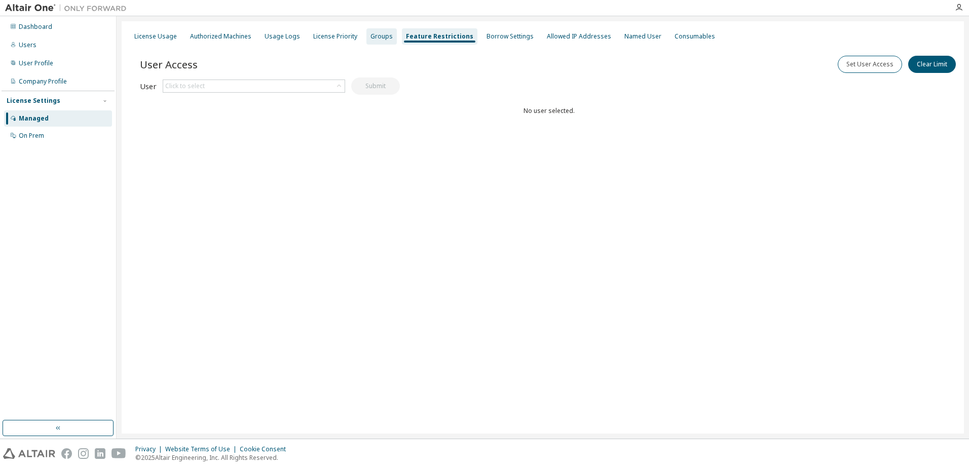
click at [374, 35] on div "Groups" at bounding box center [381, 36] width 22 height 8
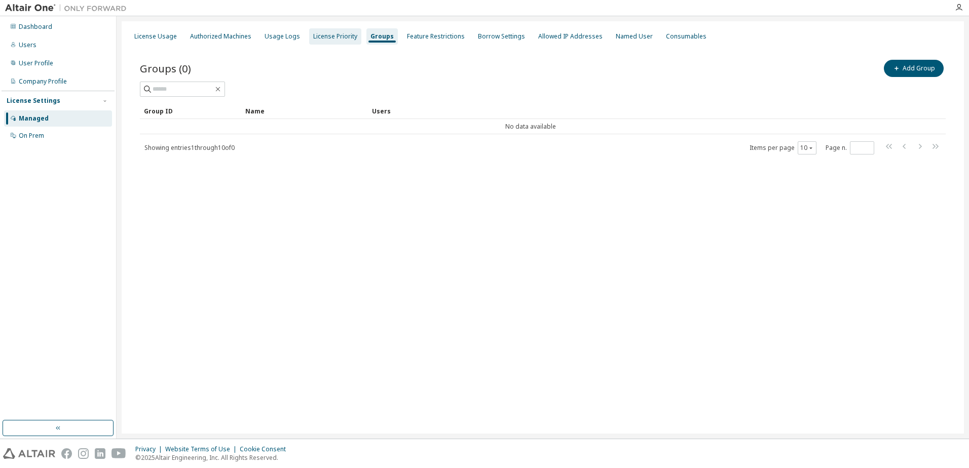
click at [342, 35] on div "License Priority" at bounding box center [335, 36] width 44 height 8
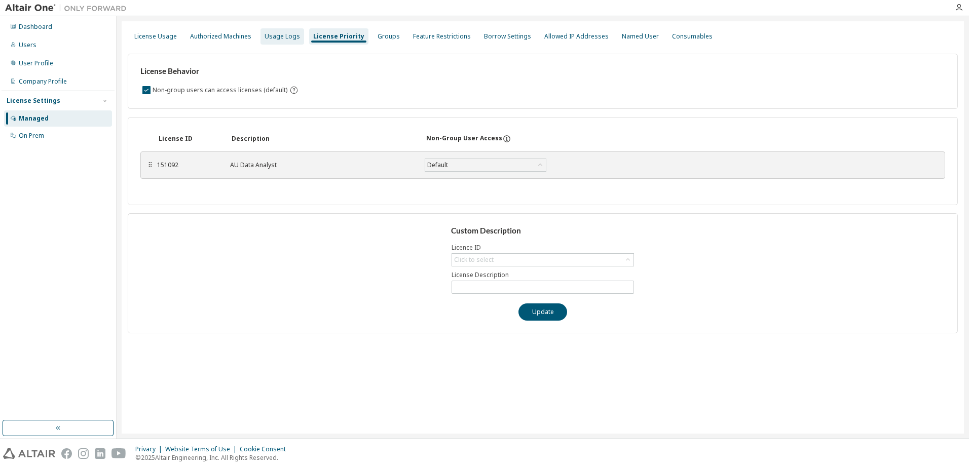
click at [286, 32] on div "Usage Logs" at bounding box center [281, 36] width 35 height 8
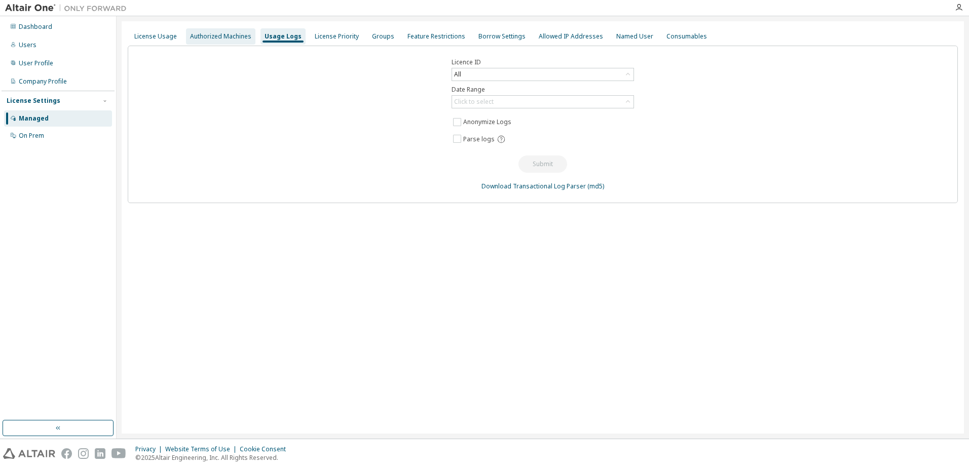
click at [227, 30] on div "Authorized Machines" at bounding box center [220, 36] width 69 height 16
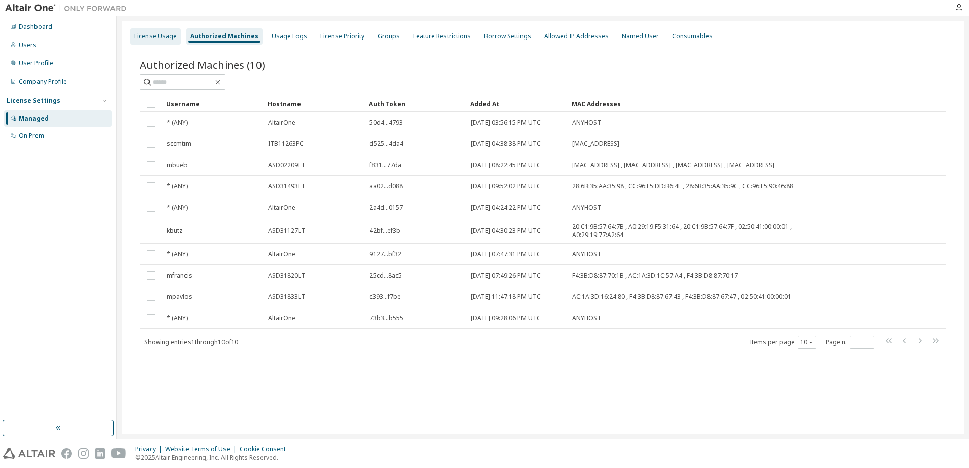
click at [167, 36] on div "License Usage" at bounding box center [155, 36] width 43 height 8
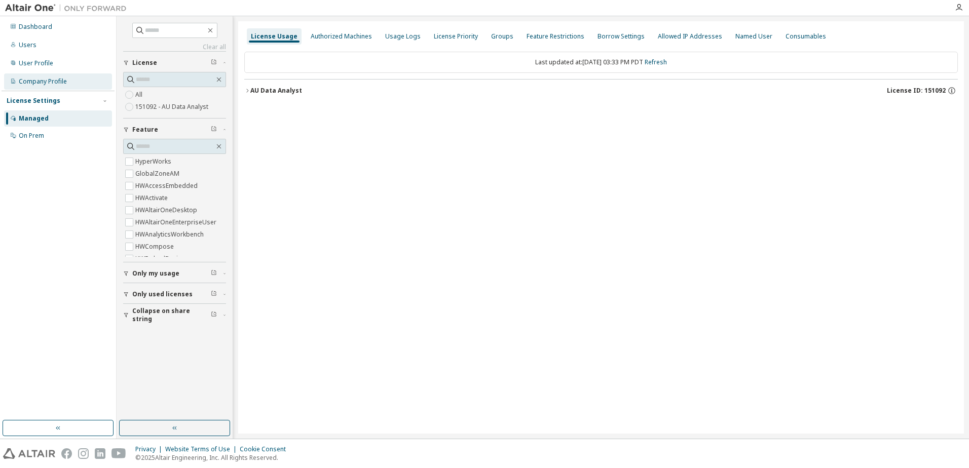
click at [36, 83] on div "Company Profile" at bounding box center [43, 82] width 48 height 8
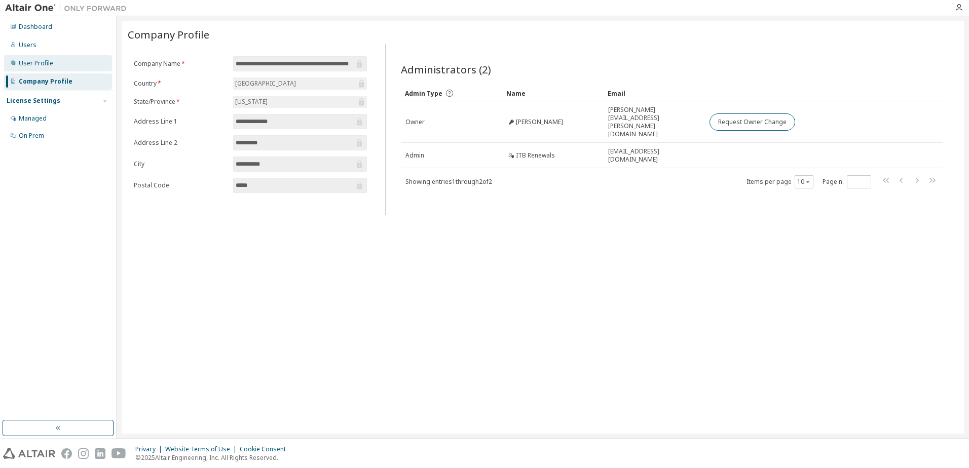
click at [40, 62] on div "User Profile" at bounding box center [36, 63] width 34 height 8
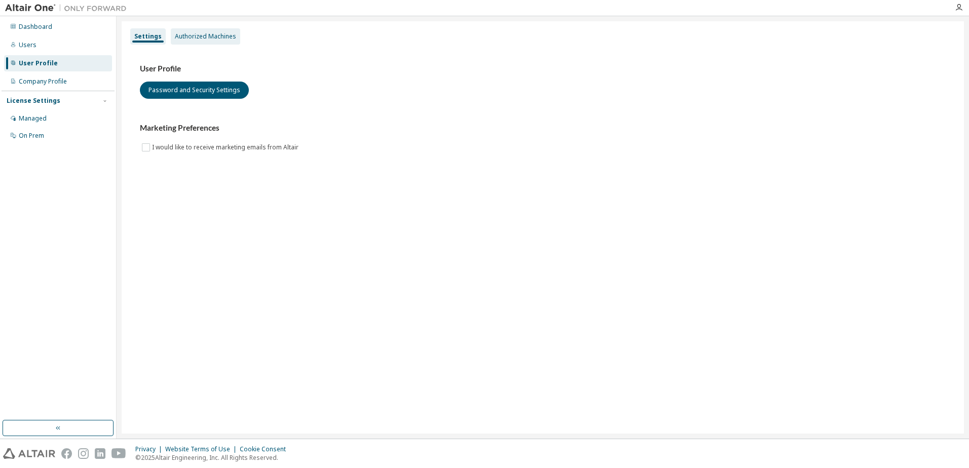
click at [206, 40] on div "Authorized Machines" at bounding box center [205, 36] width 61 height 8
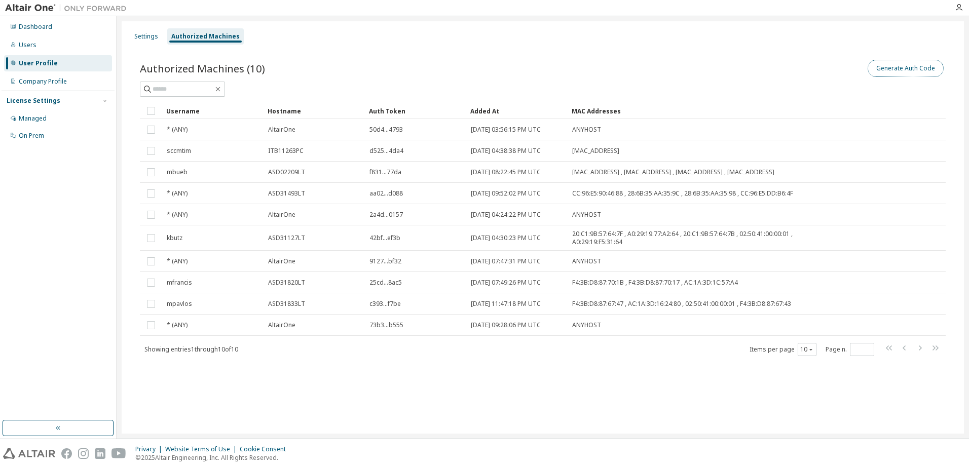
click at [882, 73] on button "Generate Auth Code" at bounding box center [905, 68] width 76 height 17
